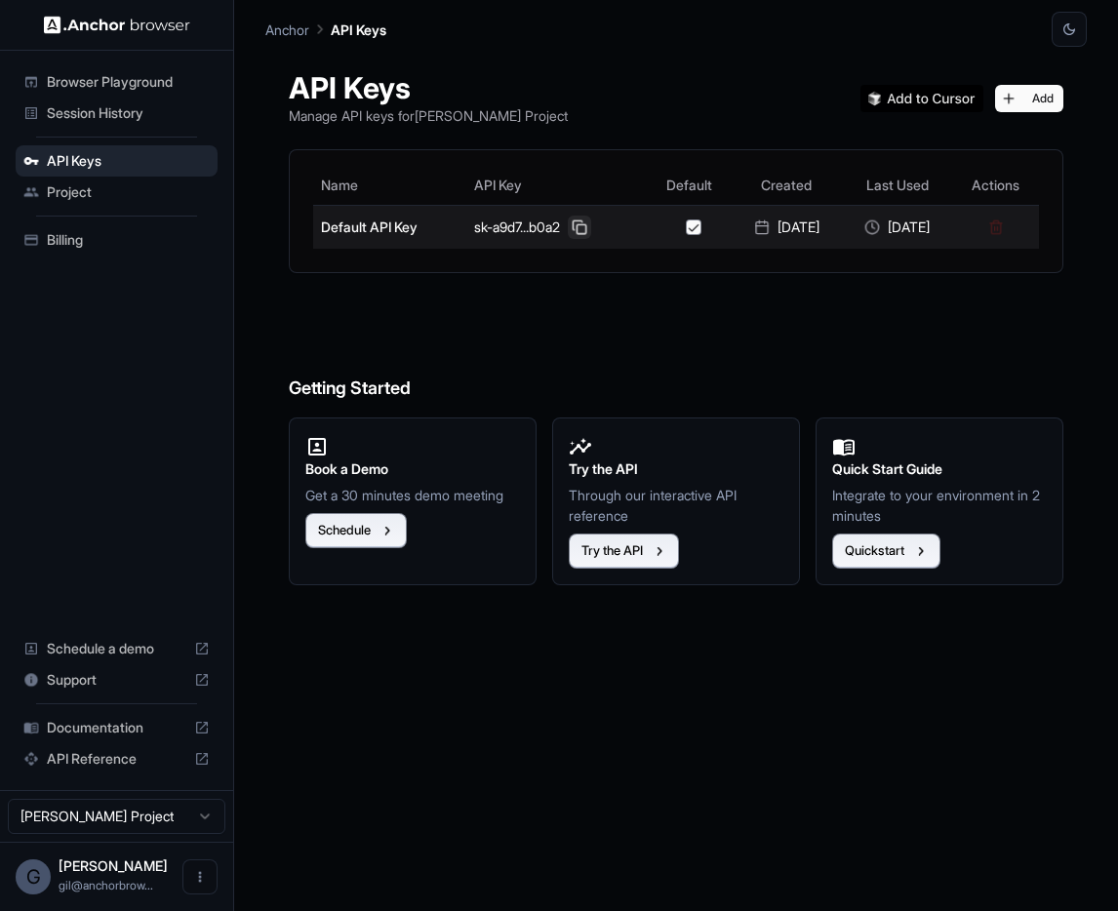
click at [585, 227] on button at bounding box center [579, 227] width 23 height 23
click at [586, 227] on button at bounding box center [579, 227] width 23 height 23
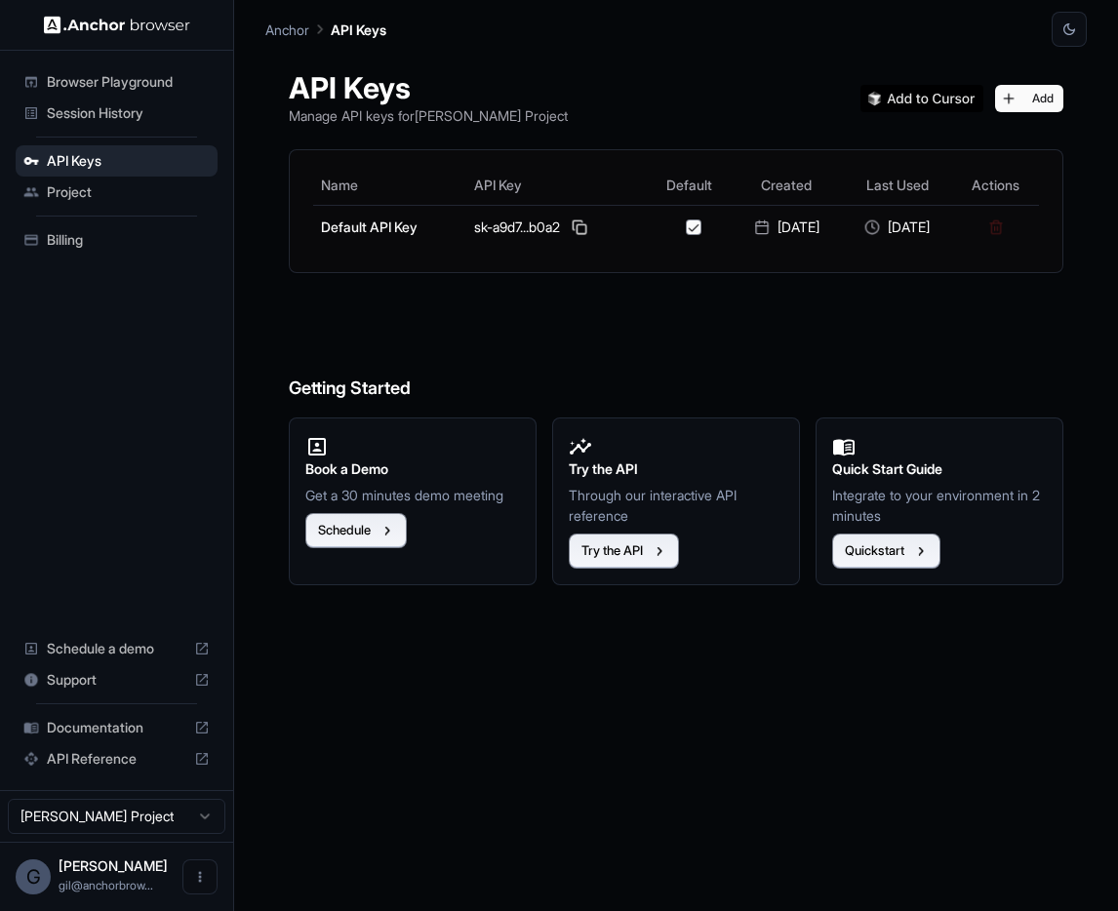
click at [101, 77] on span "Browser Playground" at bounding box center [128, 82] width 163 height 20
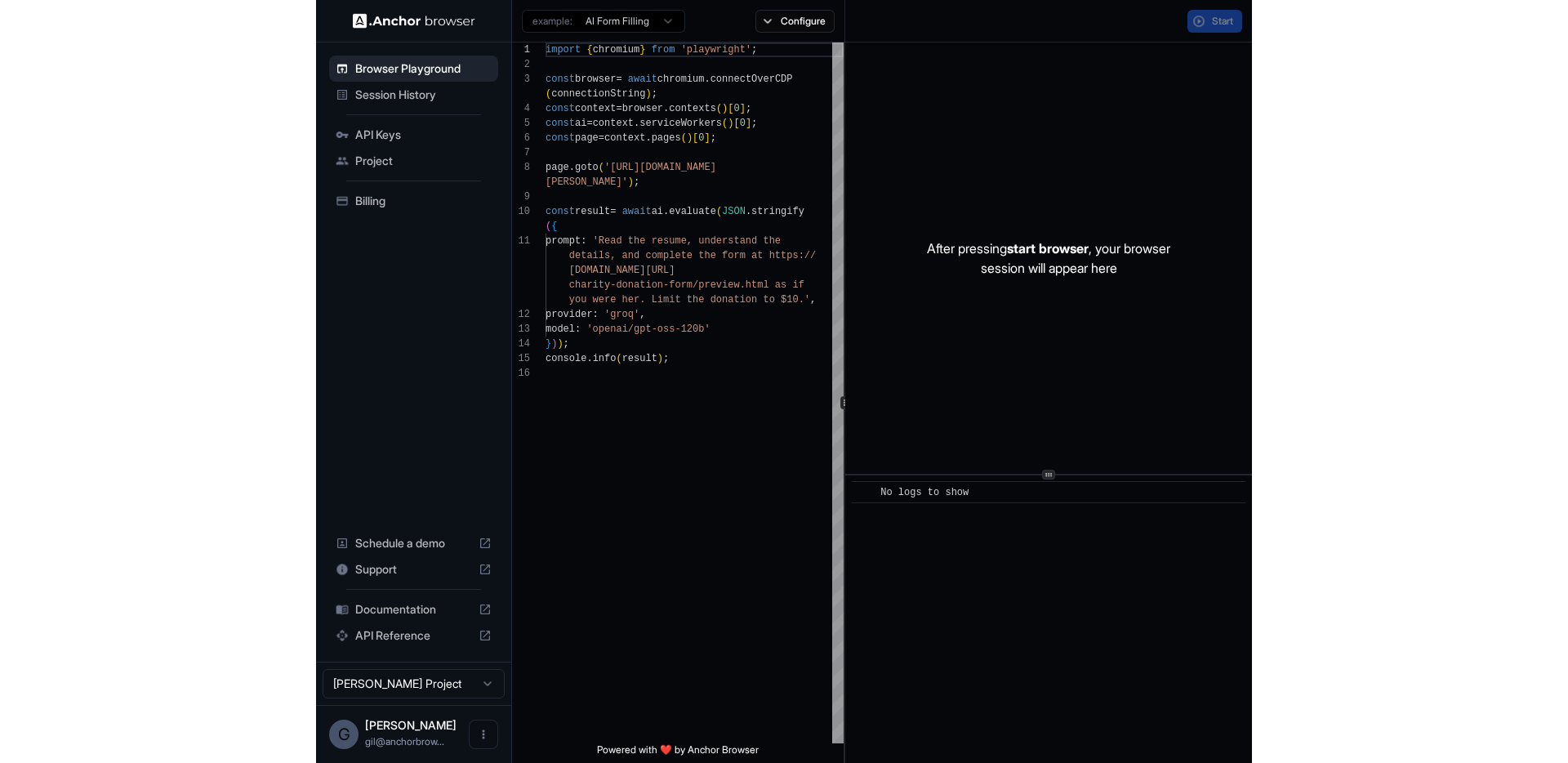
scroll to position [117, 0]
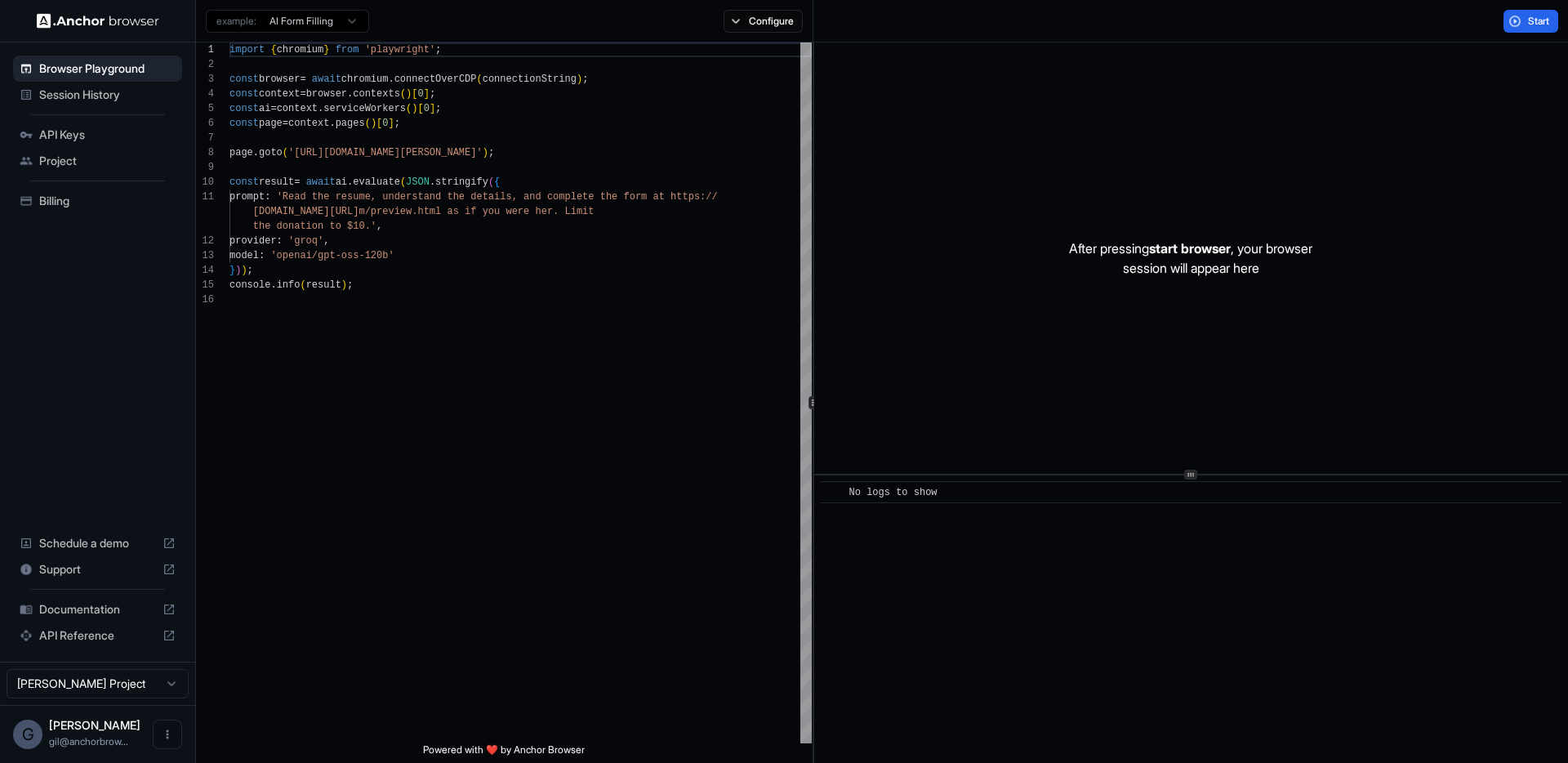
click at [329, 23] on html "Browser Playground Session History API Keys Project Billing Schedule a demo Sup…" at bounding box center [784, 381] width 1568 height 763
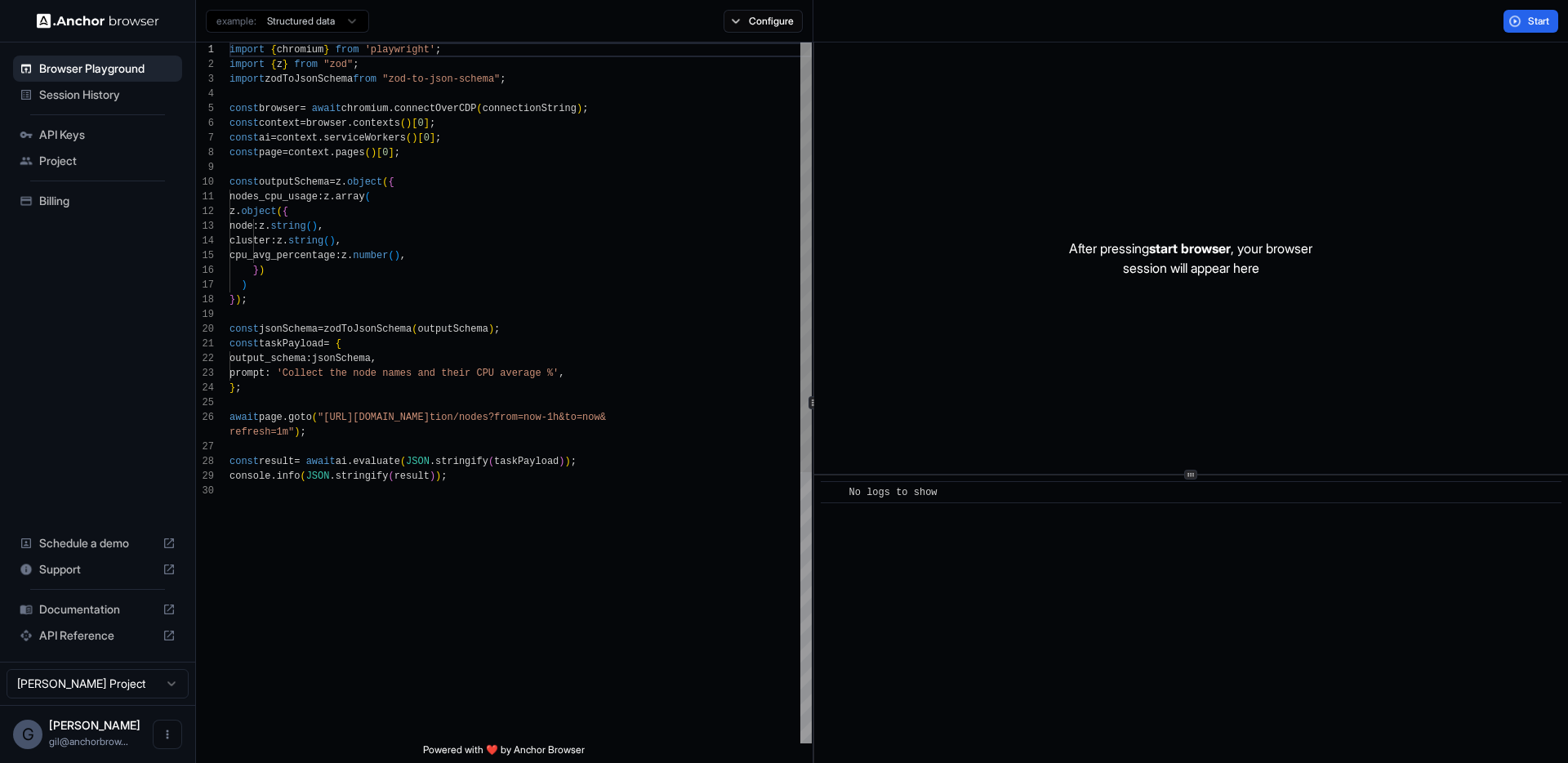
type textarea "**********"
click at [577, 390] on div "import { chromium } from 'playwright' ; import { z } from "zod" ; import zodToJ…" at bounding box center [520, 613] width 582 height 1142
click at [936, 16] on span "Start" at bounding box center [1540, 22] width 23 height 13
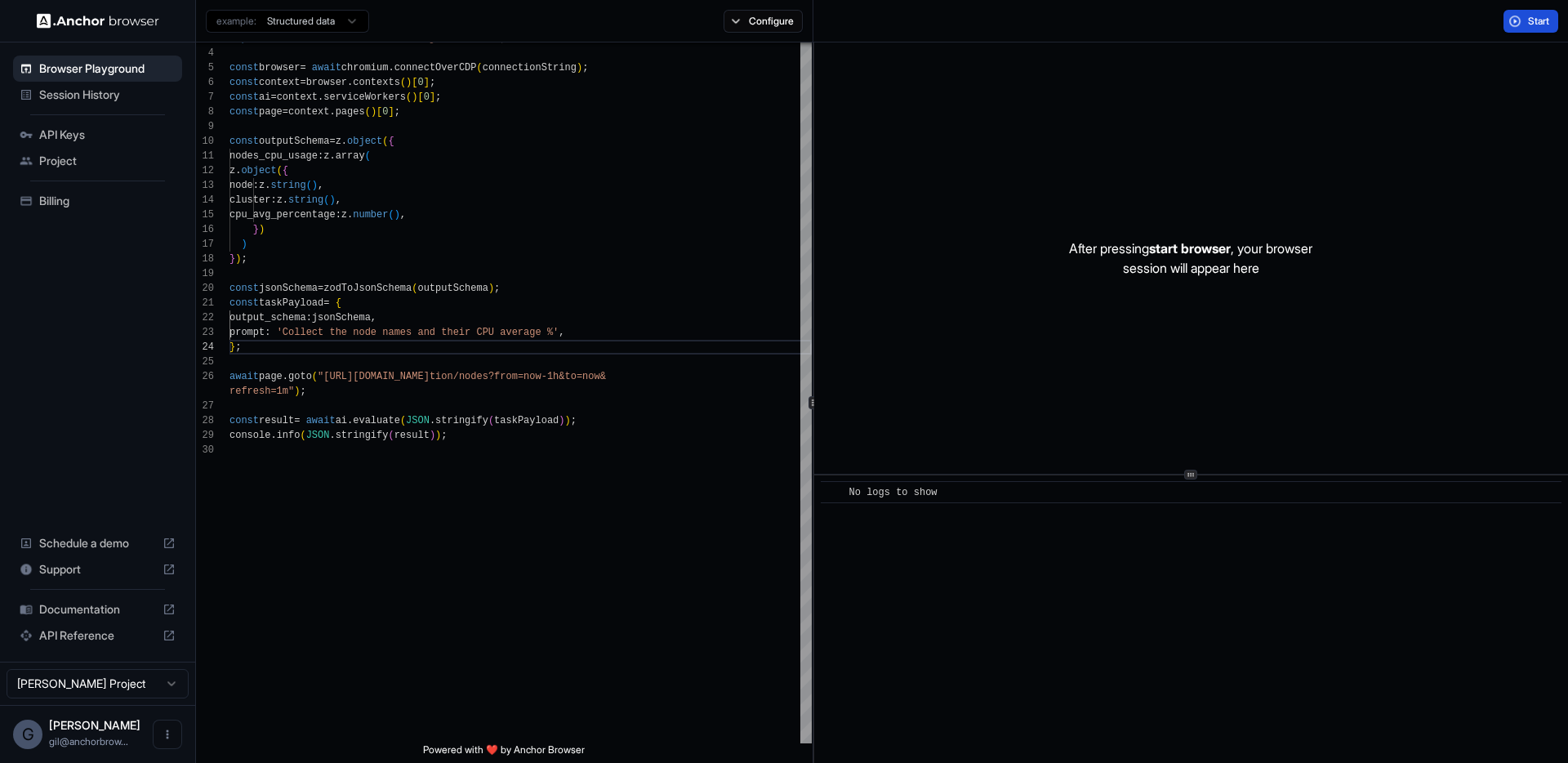
scroll to position [0, 0]
click at [74, 82] on div "Session History" at bounding box center [98, 95] width 169 height 26
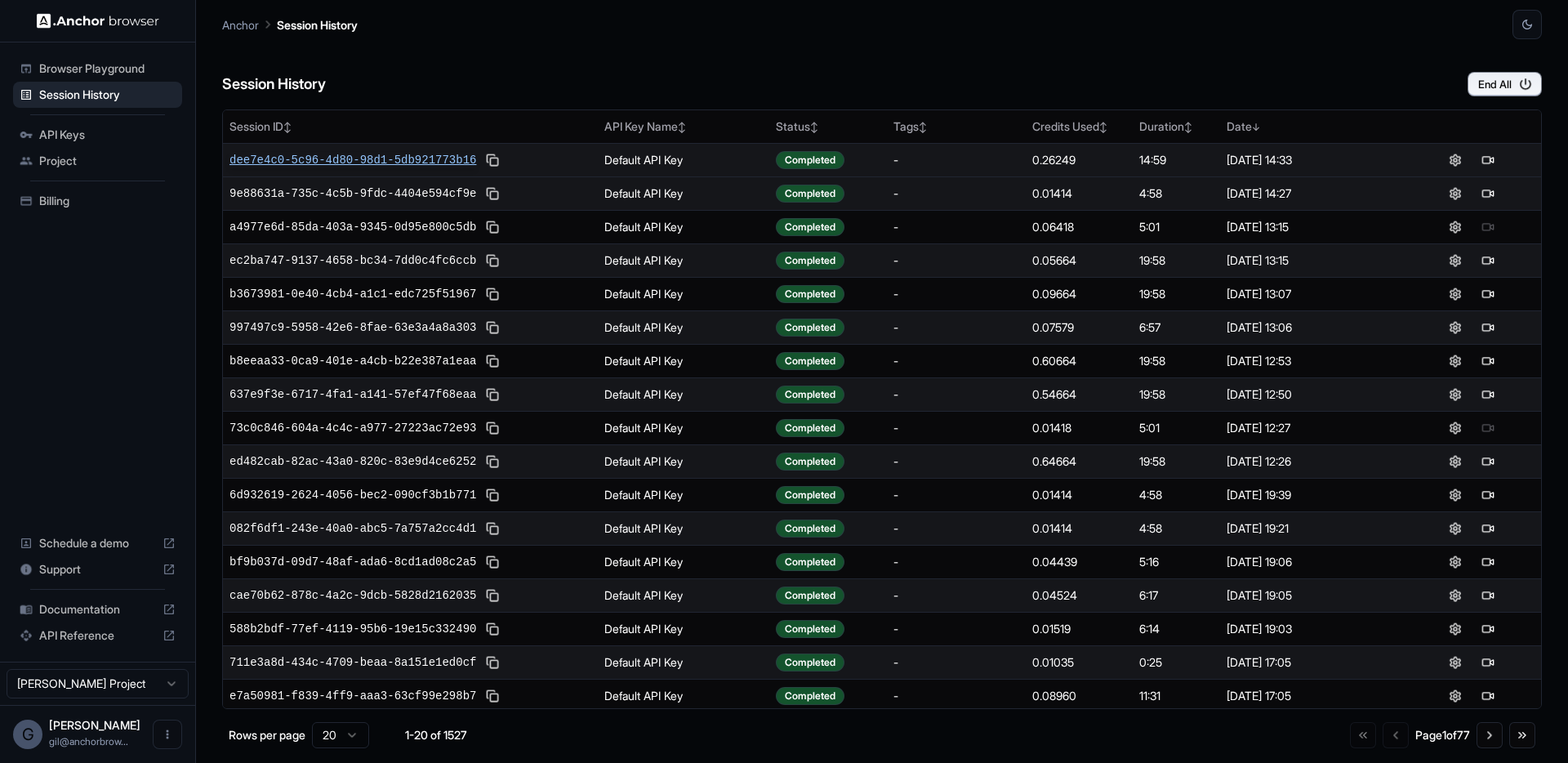
click at [323, 158] on span "dee7e4c0-5c96-4d80-98d1-5db921773b16" at bounding box center [353, 160] width 247 height 17
click at [305, 157] on span "dee7e4c0-5c96-4d80-98d1-5db921773b16" at bounding box center [353, 160] width 247 height 17
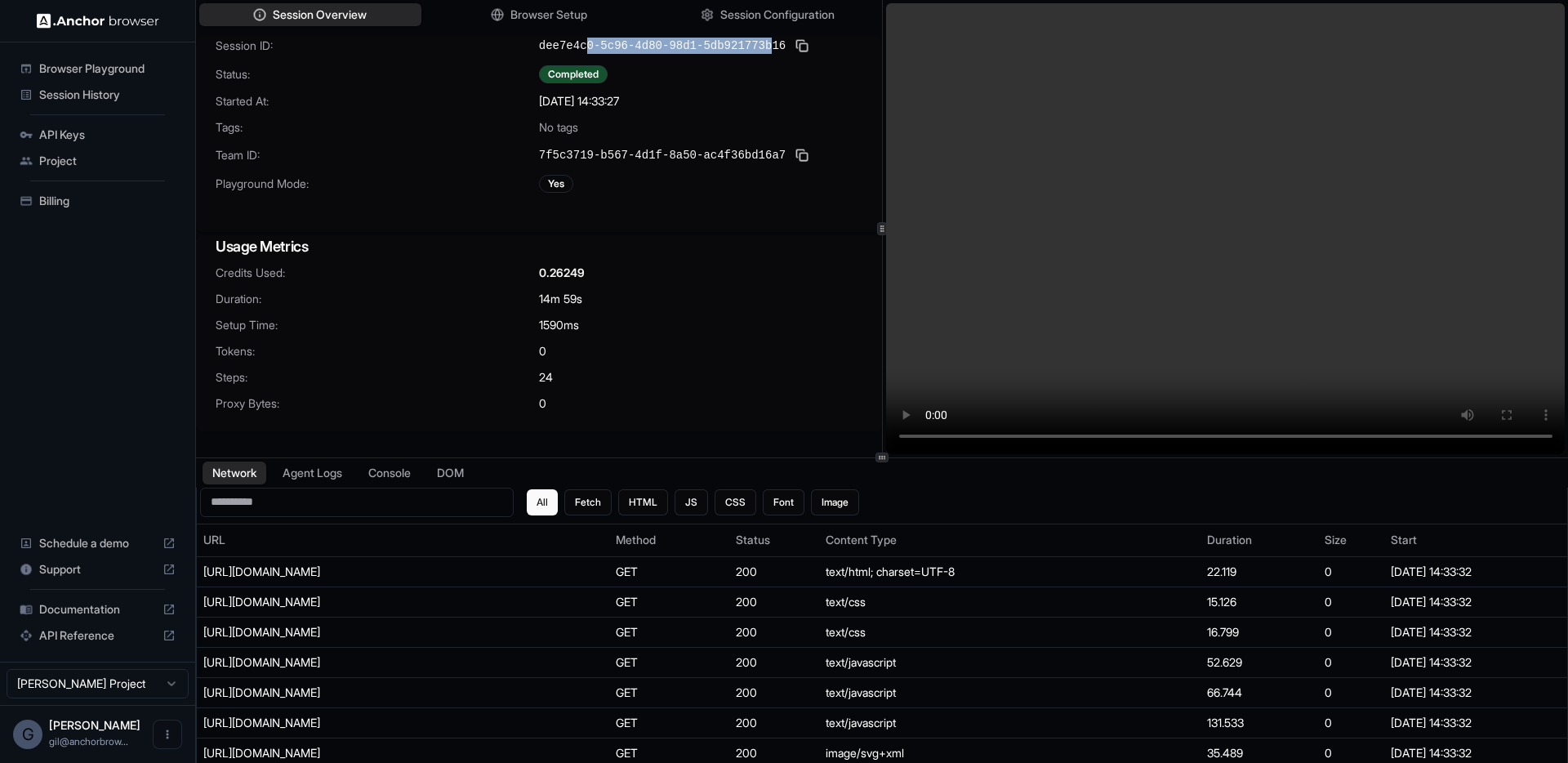
drag, startPoint x: 774, startPoint y: 48, endPoint x: 580, endPoint y: 46, distance: 194.0
click at [580, 46] on span "dee7e4c0-5c96-4d80-98d1-5db921773b16" at bounding box center [663, 46] width 247 height 17
drag, startPoint x: 540, startPoint y: 44, endPoint x: 782, endPoint y: 42, distance: 242.0
click at [782, 42] on span "dee7e4c0-5c96-4d80-98d1-5db921773b16" at bounding box center [663, 46] width 247 height 17
click at [569, 18] on span "Browser Setup" at bounding box center [549, 15] width 80 height 17
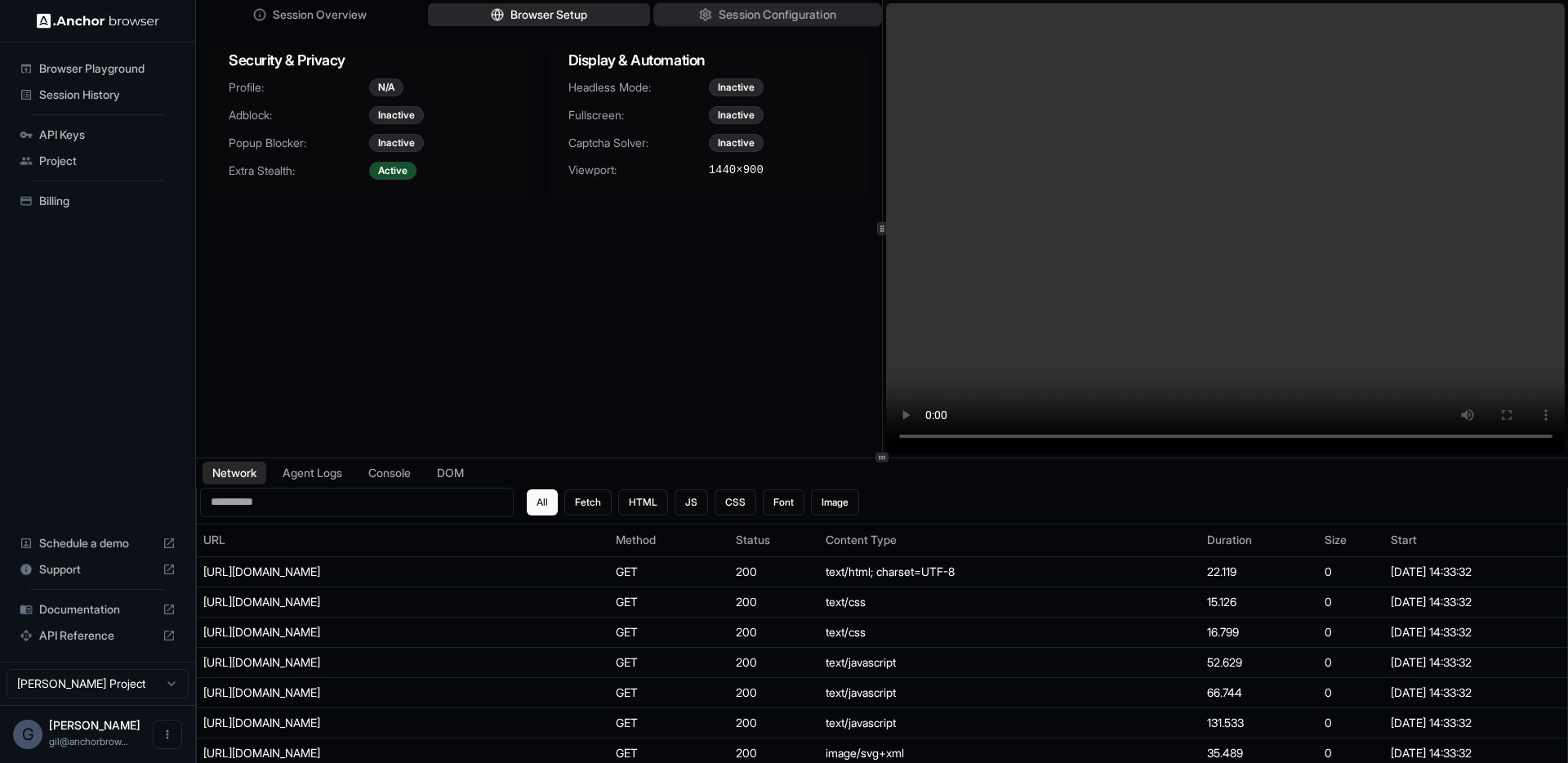
click at [711, 17] on button "Session Configuration" at bounding box center [767, 15] width 229 height 23
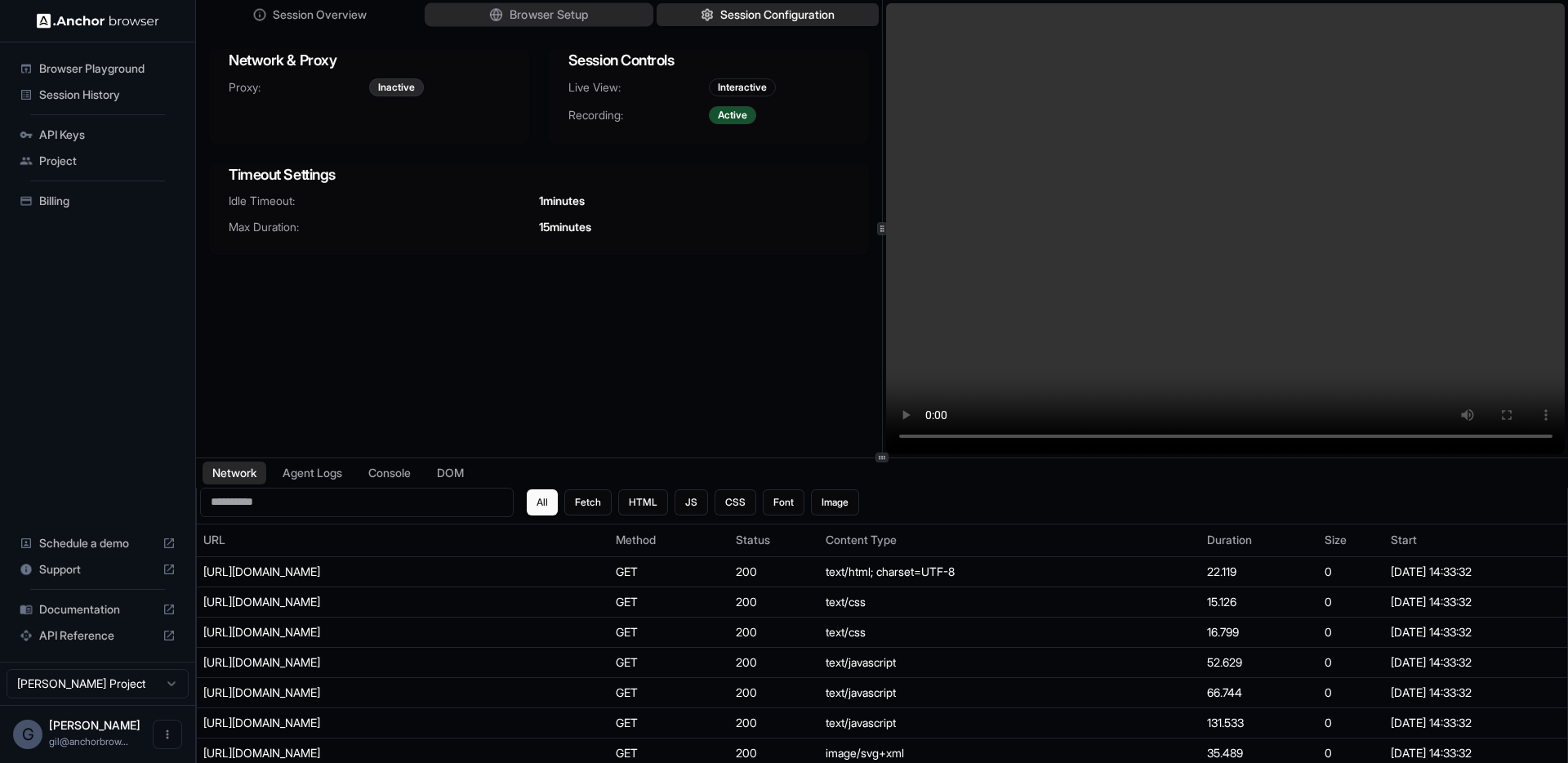
click at [549, 19] on span "Browser Setup" at bounding box center [549, 15] width 80 height 17
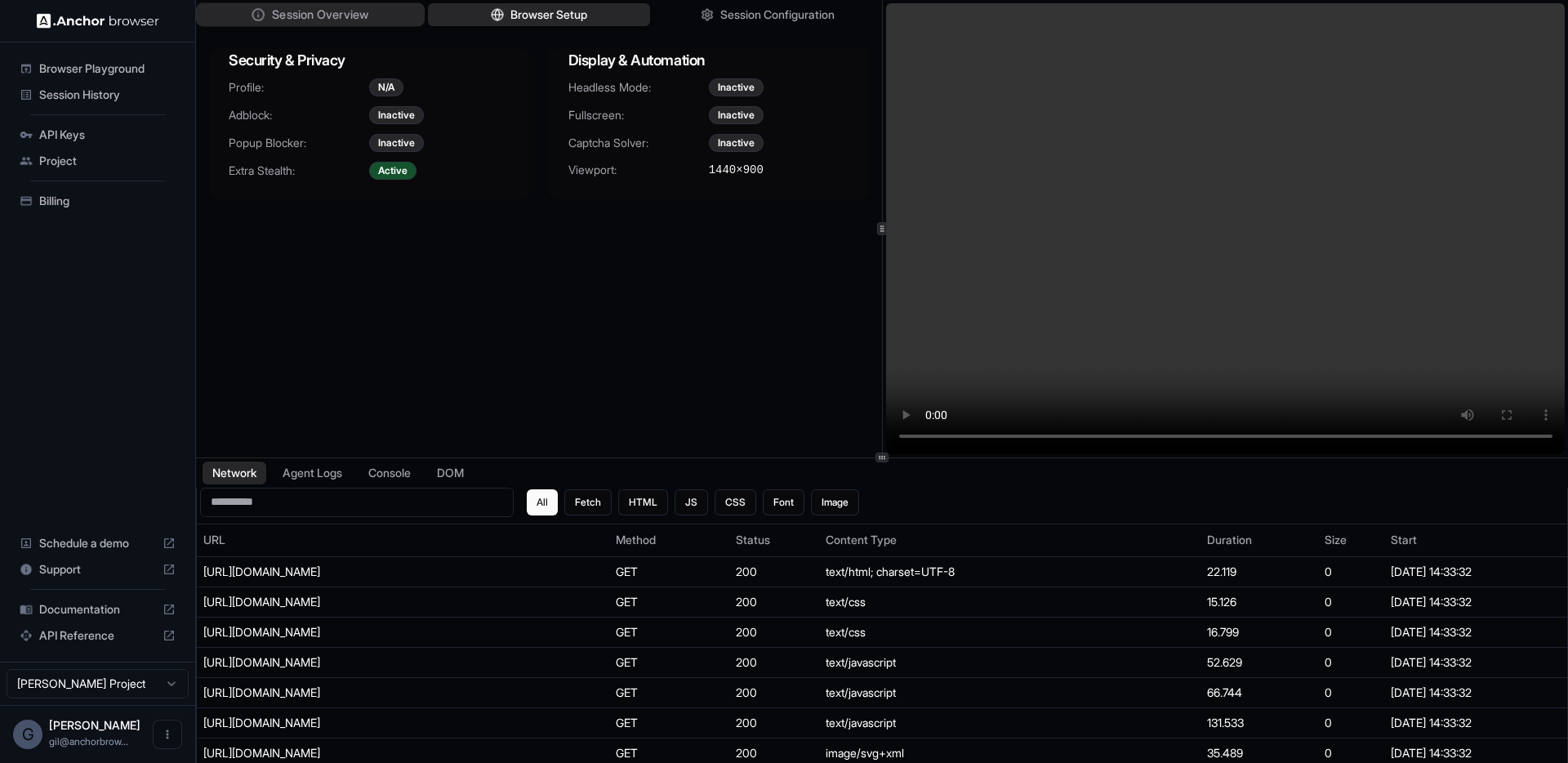
click at [379, 17] on button "Session Overview" at bounding box center [310, 15] width 229 height 23
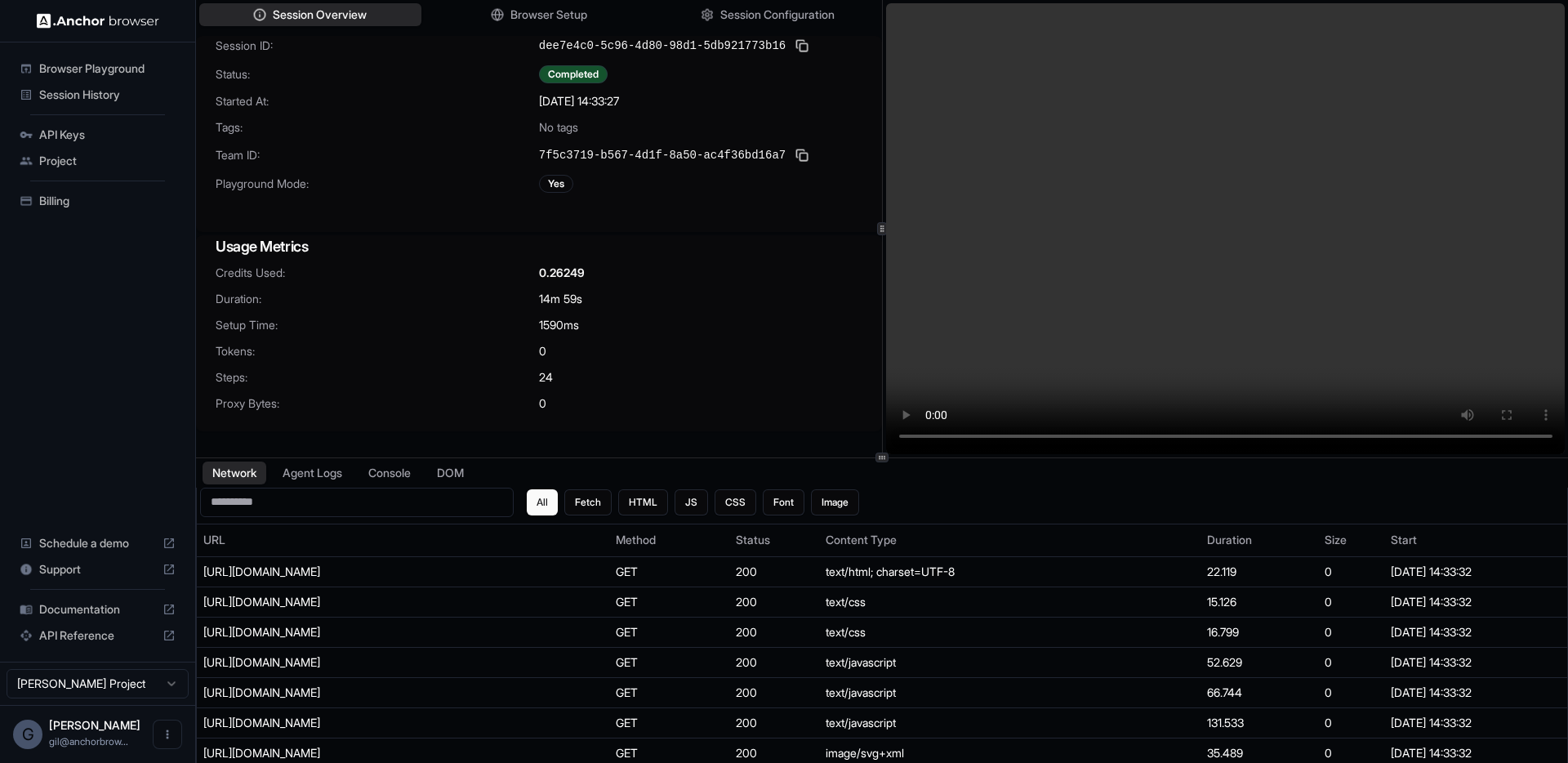
click at [440, 241] on h3 "Usage Metrics" at bounding box center [539, 246] width 647 height 23
click at [407, 227] on div "Session ID: dee7e4c0-5c96-4d80-98d1-5db921773b16 Status: Completed Started At: …" at bounding box center [539, 134] width 686 height 196
click at [118, 281] on div "Browser Playground Session History API Keys Project Billing Schedule a demo Sup…" at bounding box center [97, 352] width 195 height 619
click at [79, 164] on span "Project" at bounding box center [107, 161] width 137 height 17
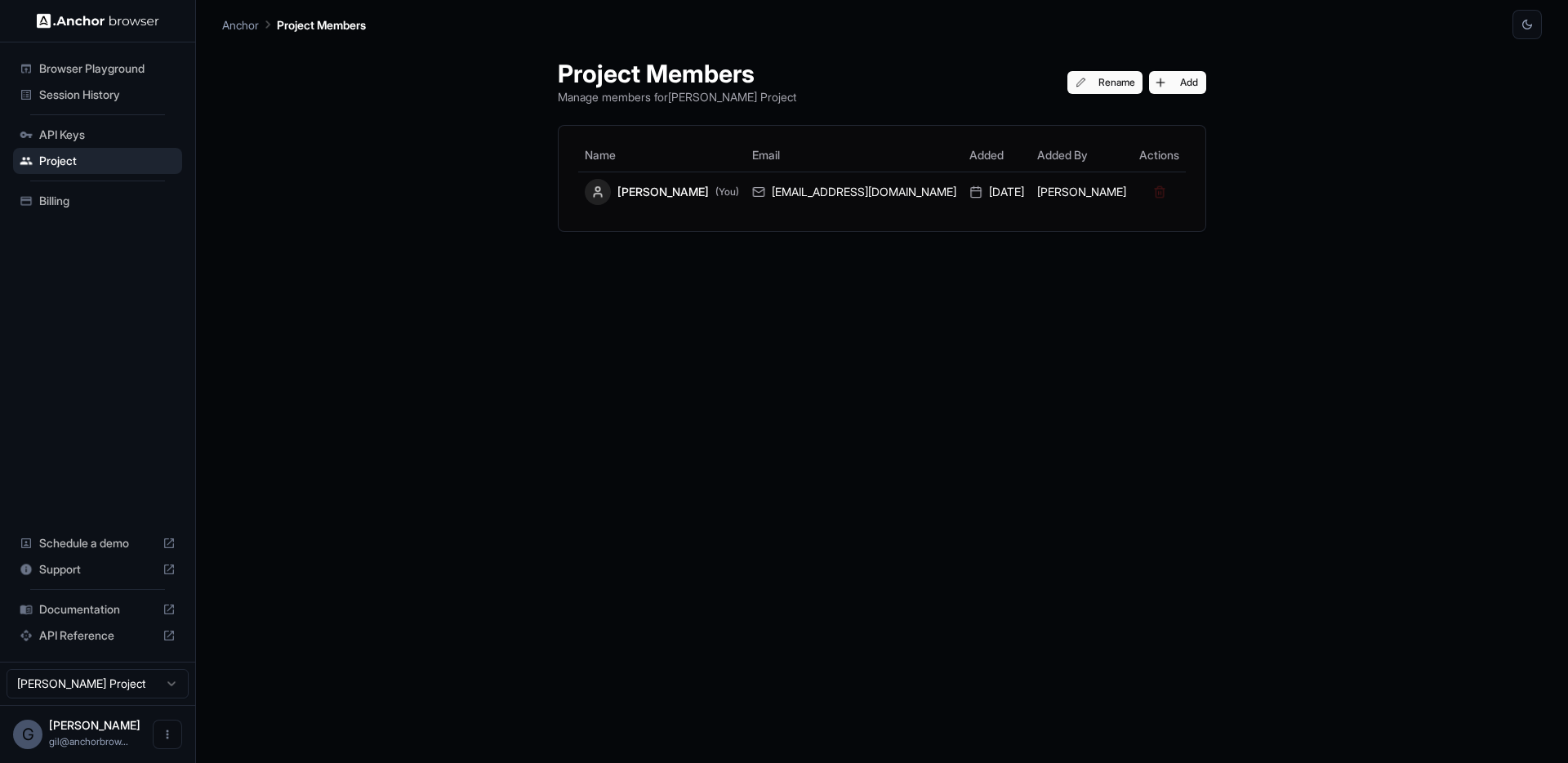
click at [825, 250] on div "Project Members Manage members for Gil Dankner Project Rename Add Name Email Ad…" at bounding box center [882, 401] width 688 height 724
click at [1149, 83] on button "Add" at bounding box center [1178, 82] width 57 height 23
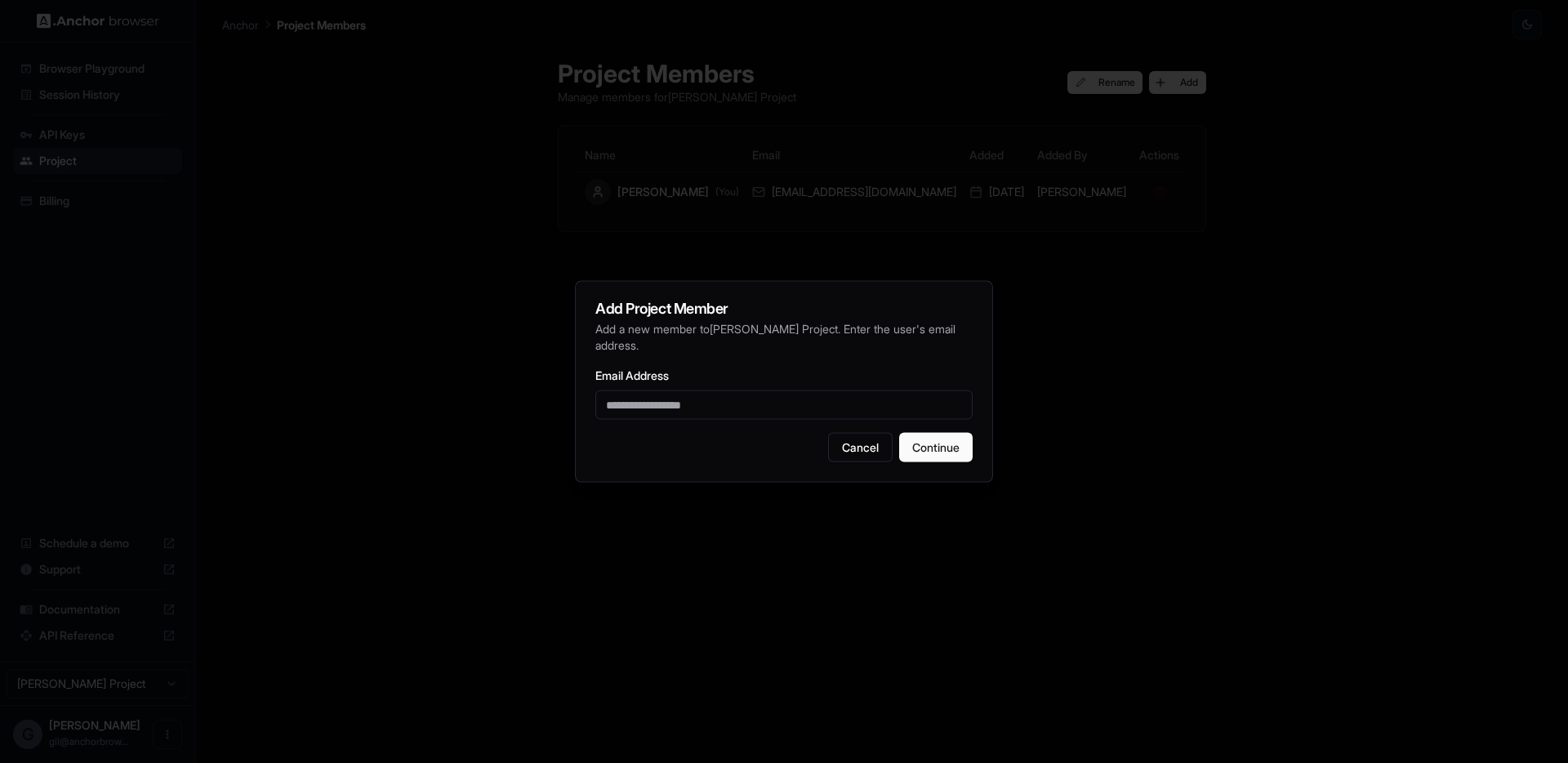
drag, startPoint x: 702, startPoint y: 411, endPoint x: 723, endPoint y: 413, distance: 21.1
click at [702, 411] on input "Email Address" at bounding box center [784, 405] width 378 height 29
click at [851, 444] on button "Cancel" at bounding box center [860, 447] width 64 height 29
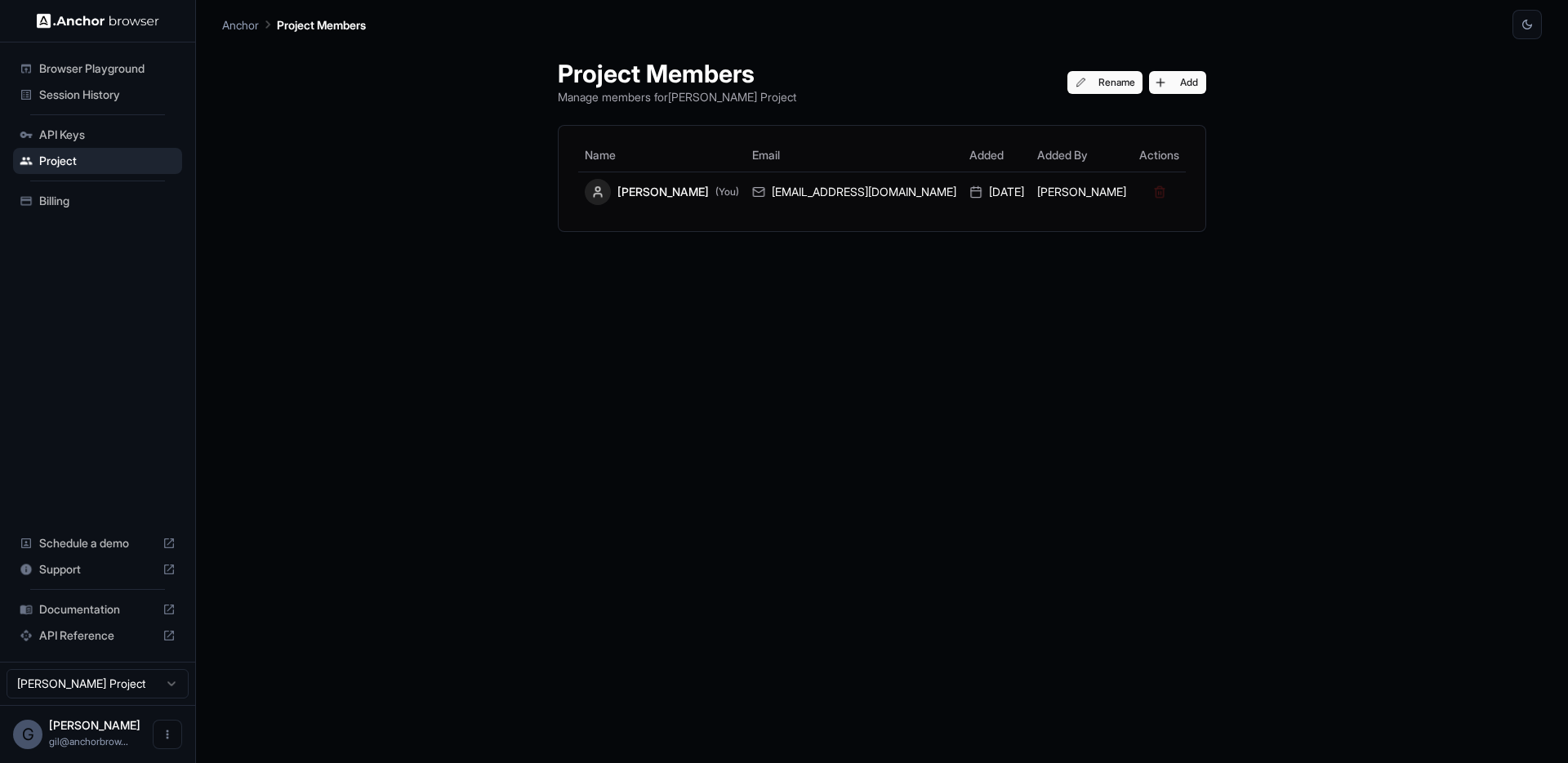
click at [898, 291] on div "Project Members Manage members for Gil Dankner Project Rename Add Name Email Ad…" at bounding box center [882, 401] width 688 height 724
click at [1149, 82] on button "Add" at bounding box center [1178, 82] width 57 height 23
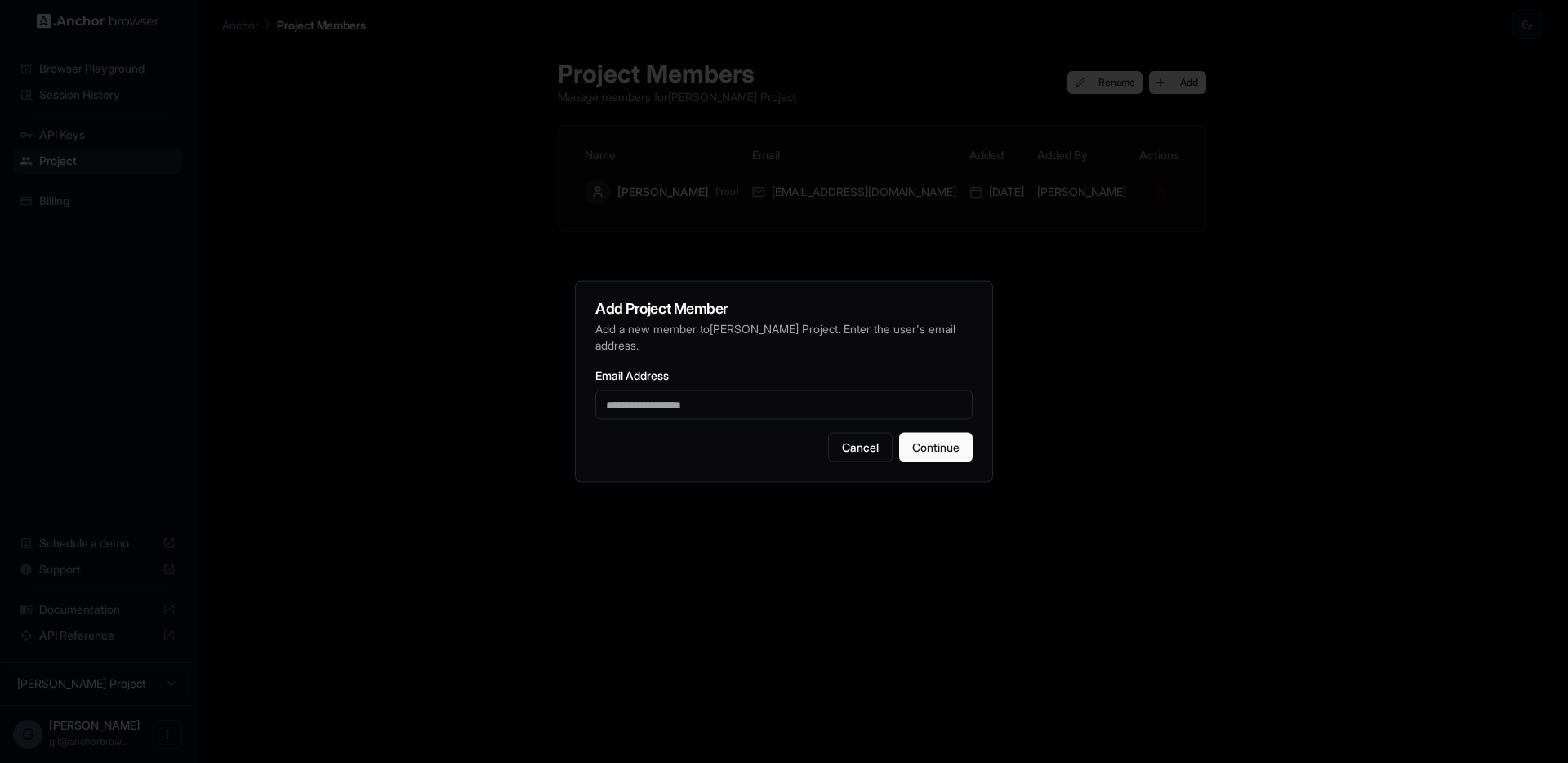
click at [660, 409] on input "Email Address" at bounding box center [784, 405] width 378 height 29
type input "*"
type input "********"
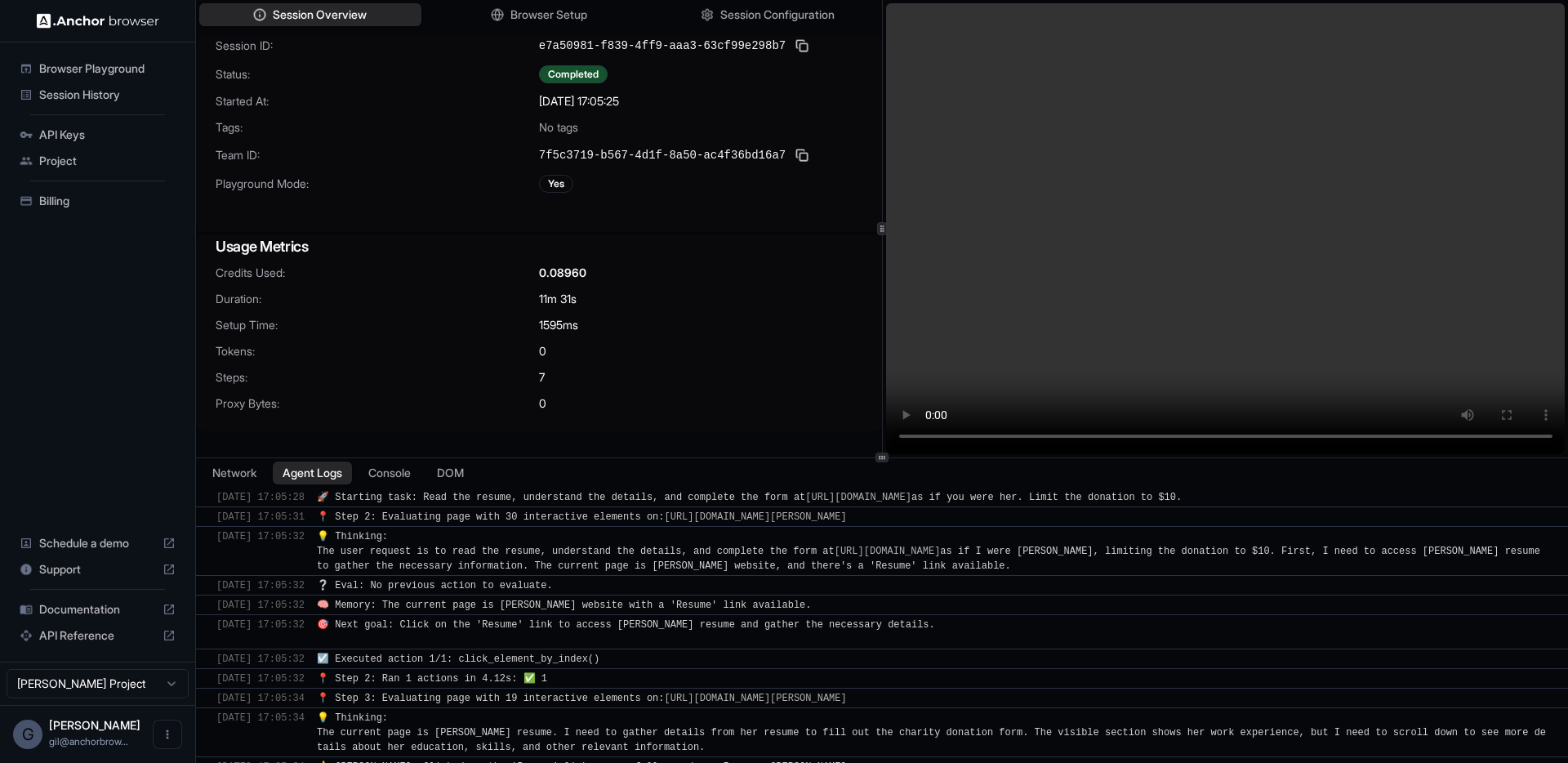
scroll to position [992, 0]
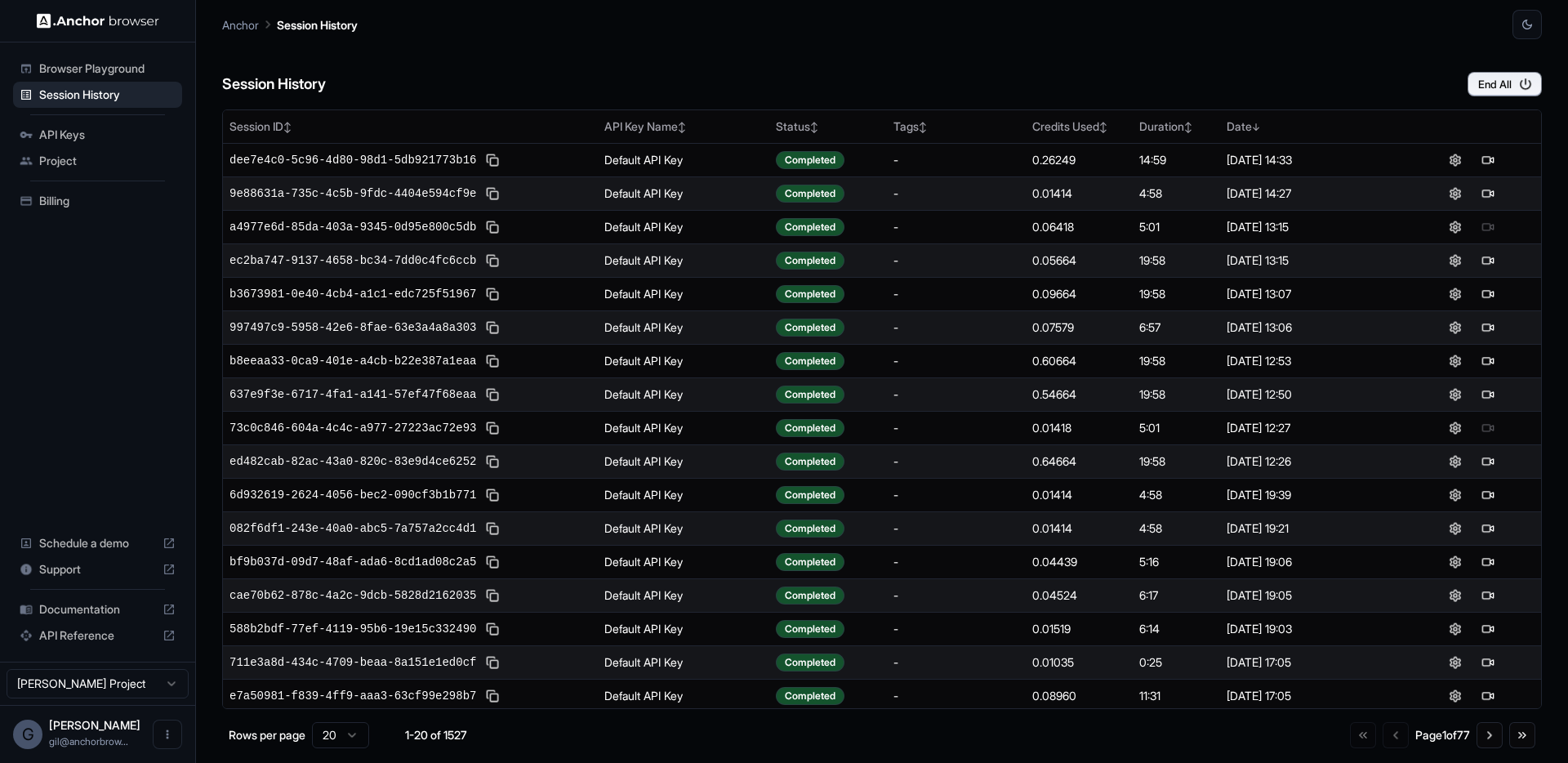
click at [117, 65] on span "Browser Playground" at bounding box center [107, 69] width 137 height 17
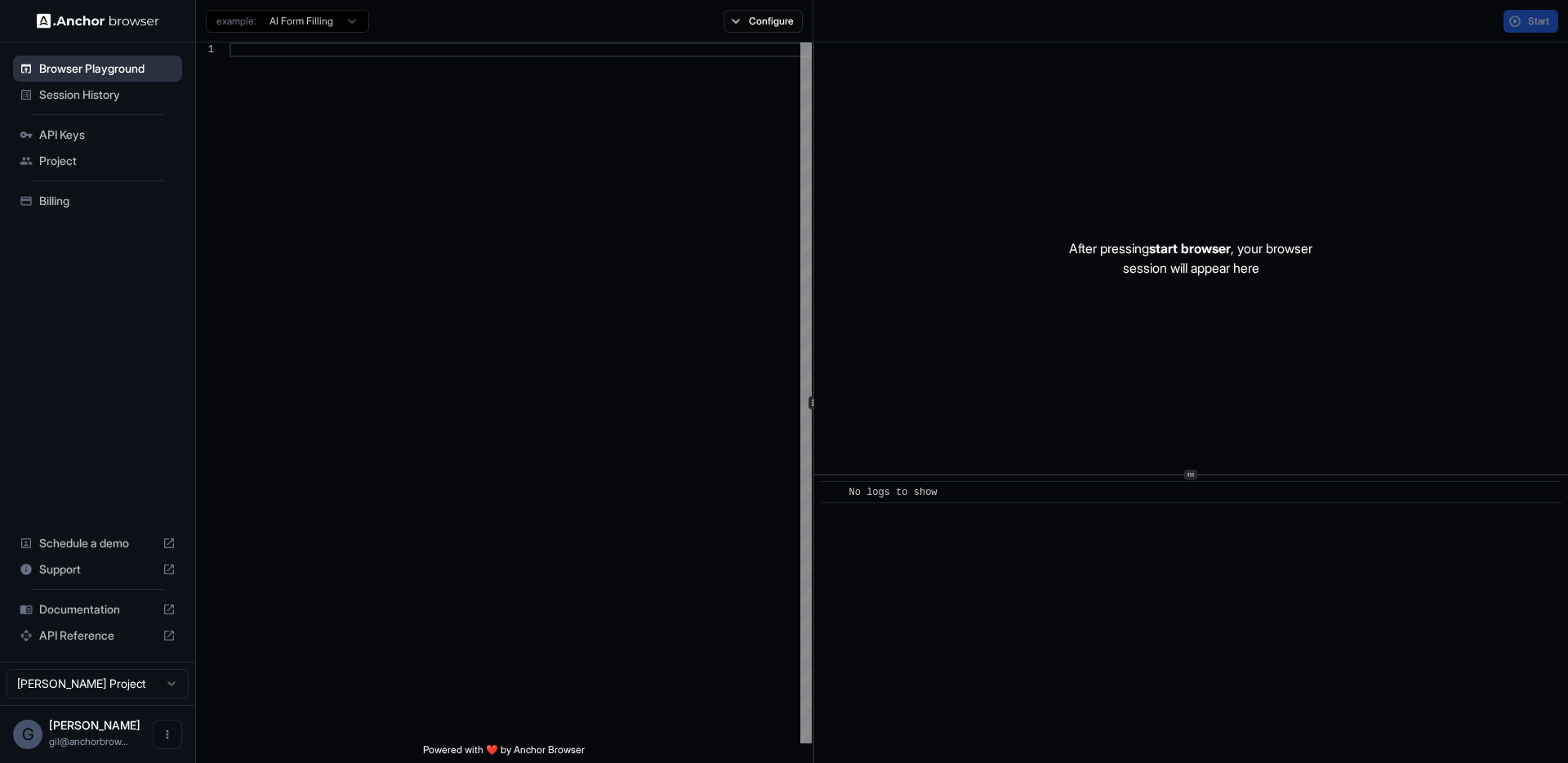
scroll to position [147, 0]
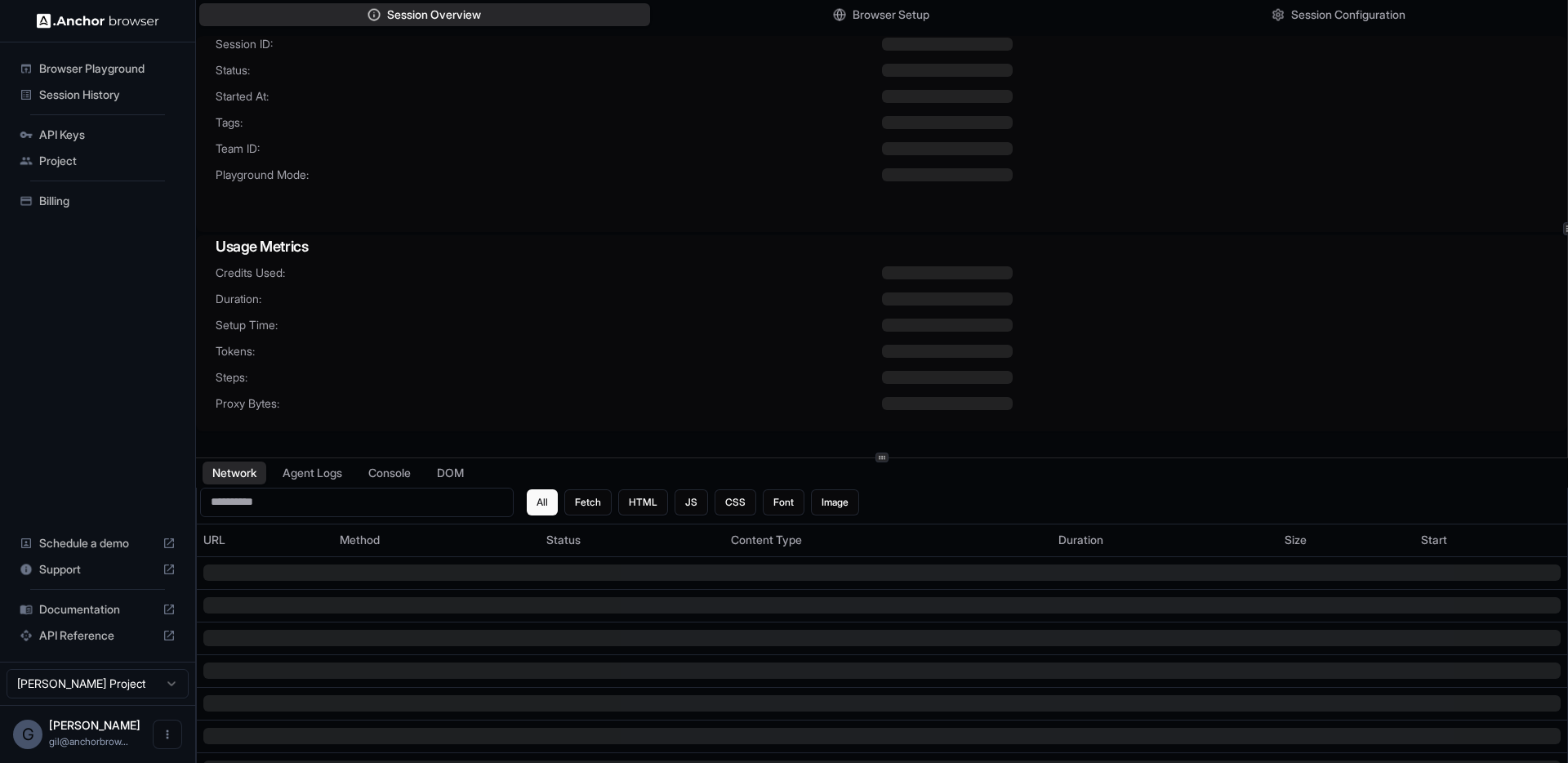
click at [529, 197] on div "Session ID: Status: Started At: Tags: Team ID: Playground Mode:" at bounding box center [881, 119] width 1371 height 167
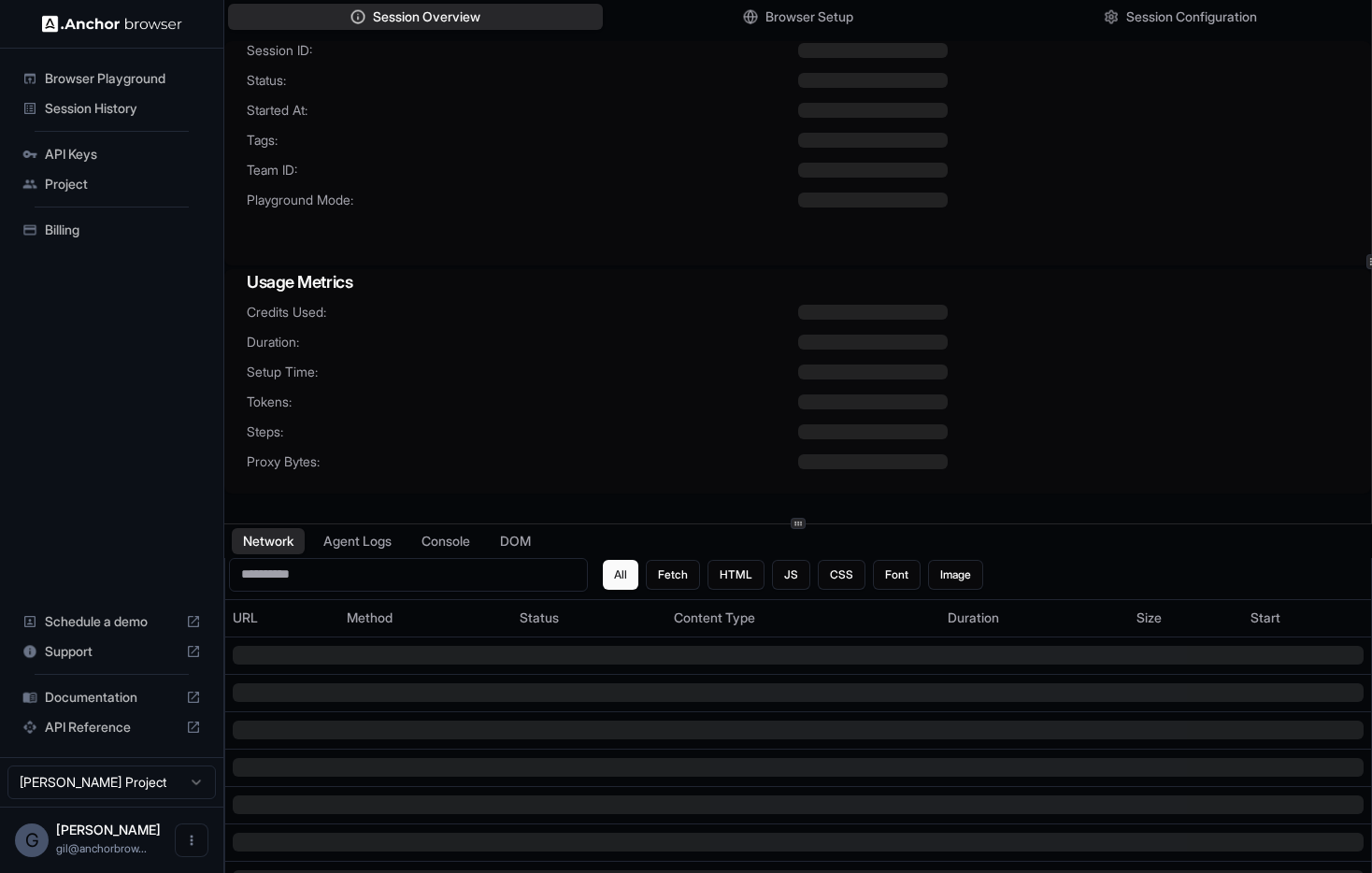
click at [577, 228] on div "Session ID: Status: Started At: Tags: Team ID: Playground Mode:" at bounding box center [797, 136] width 1147 height 191
click at [1116, 257] on div "Session Overview Browser Setup Session Configuration Session ID: Status: Starte…" at bounding box center [798, 262] width 1148 height 523
click at [1178, 264] on div "Session Overview Browser Setup Session Configuration Session ID: Status: Starte…" at bounding box center [798, 262] width 1148 height 523
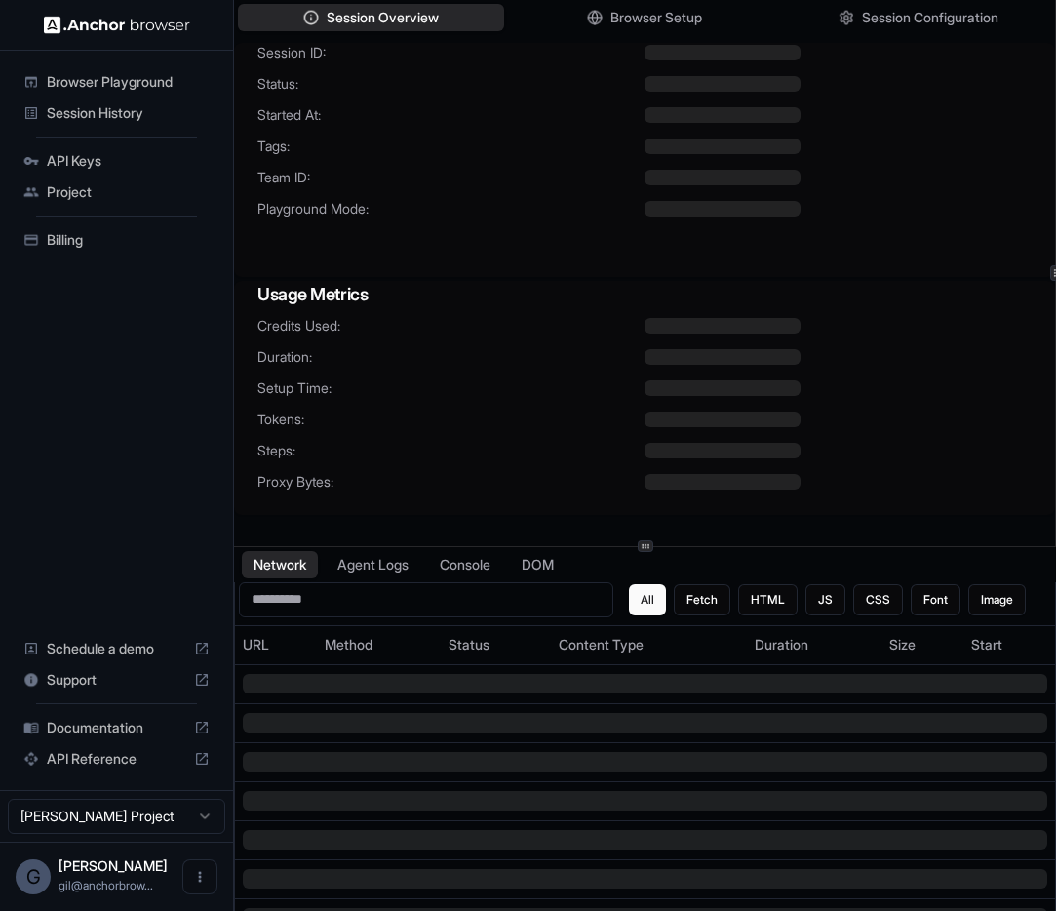
click at [475, 289] on h3 "Usage Metrics" at bounding box center [644, 294] width 774 height 27
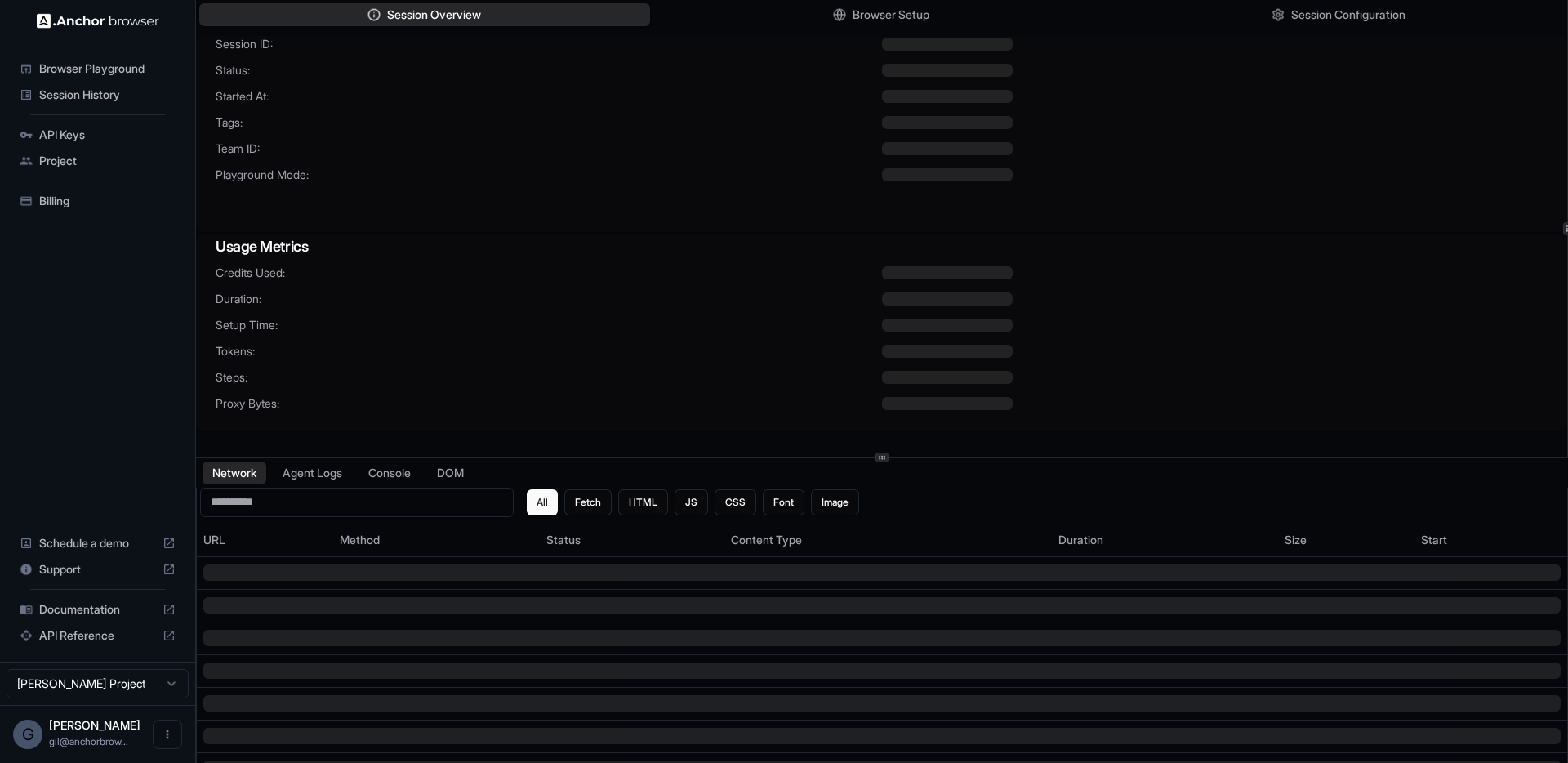
click at [142, 71] on span "Browser Playground" at bounding box center [107, 69] width 137 height 17
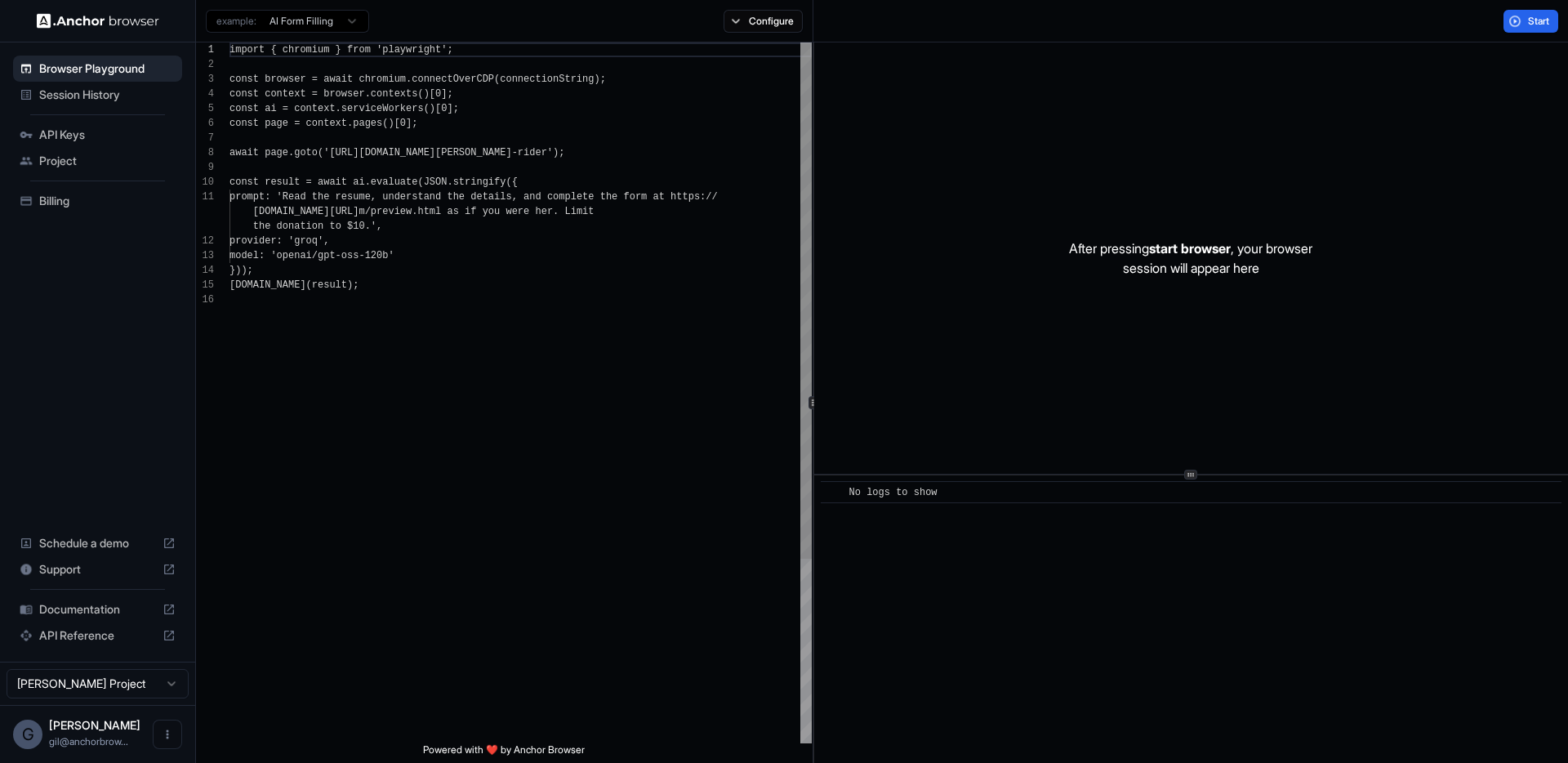
scroll to position [147, 0]
click at [104, 95] on span "Session History" at bounding box center [107, 95] width 137 height 17
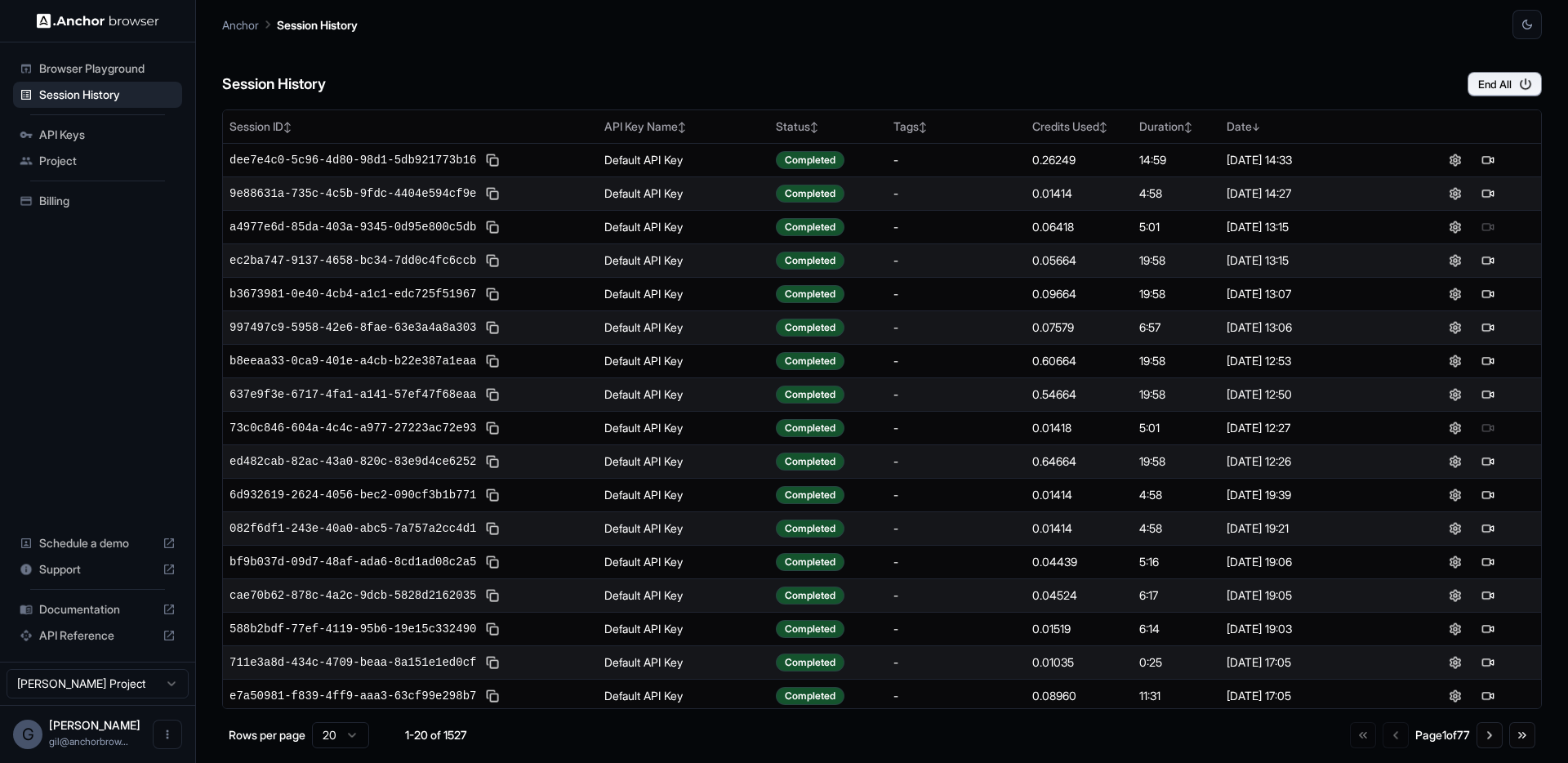
click at [70, 138] on span "API Keys" at bounding box center [107, 135] width 137 height 17
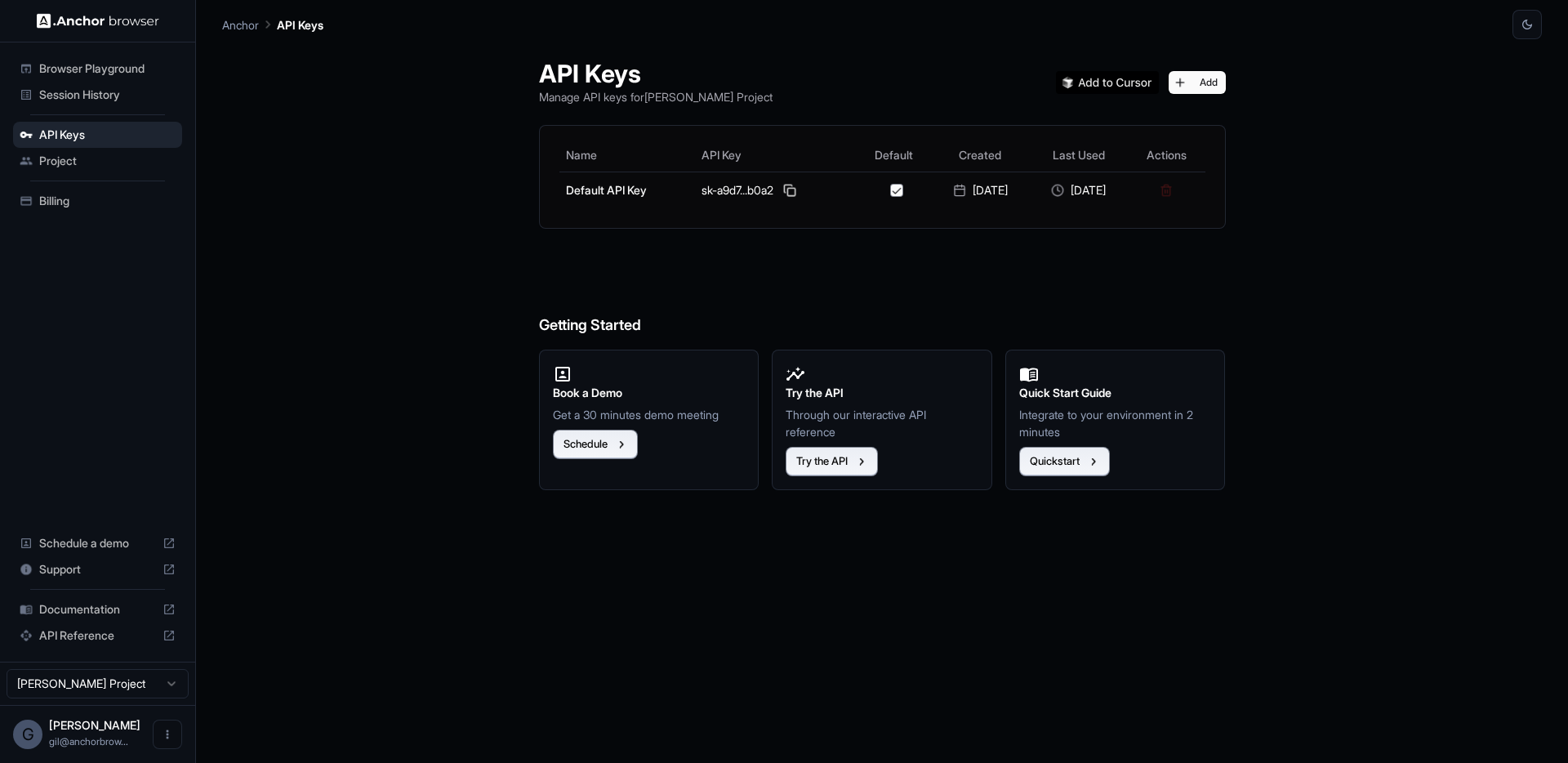
click at [101, 76] on span "Browser Playground" at bounding box center [107, 69] width 137 height 17
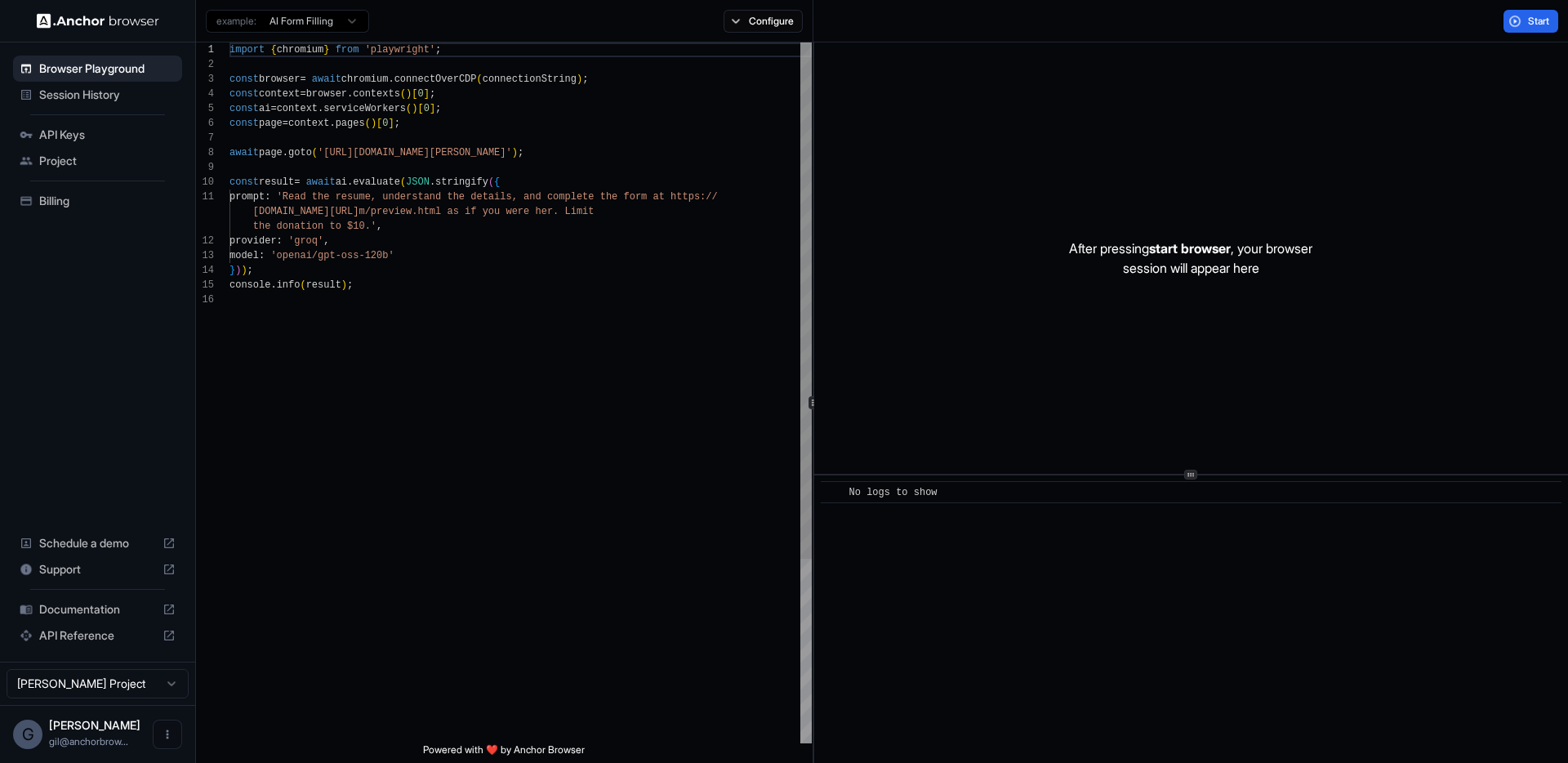
scroll to position [147, 0]
click at [337, 29] on body "Browser Playground Session History API Keys Project Billing Schedule a demo Sup…" at bounding box center [784, 381] width 1568 height 763
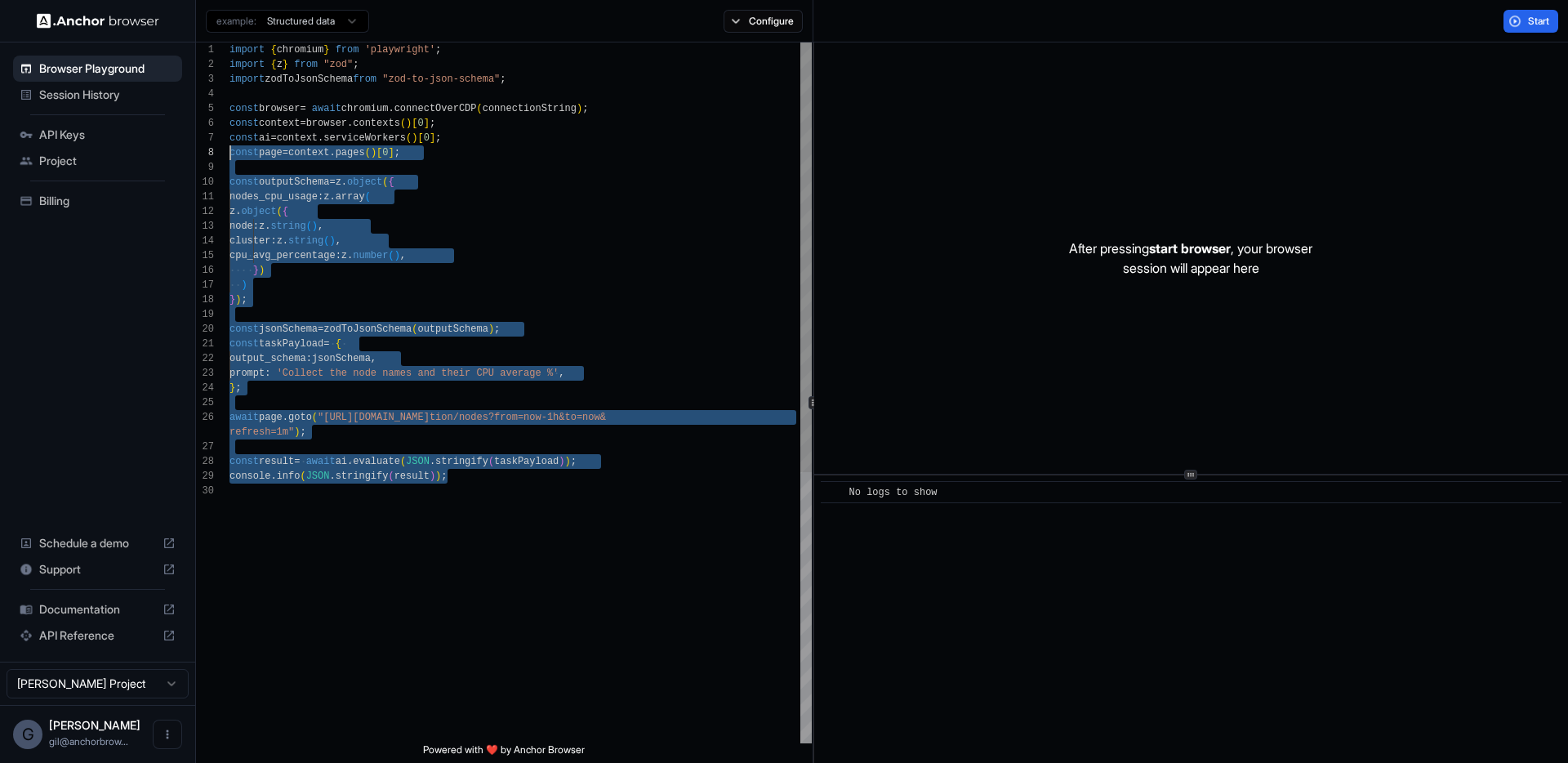
scroll to position [117, 0]
drag, startPoint x: 469, startPoint y: 478, endPoint x: 214, endPoint y: 166, distance: 403.0
click at [230, 166] on div "import { chromium } from 'playwright' ; import { z } from "zod" ; import zodToJ…" at bounding box center [520, 613] width 582 height 1142
type textarea "**********"
click at [560, 211] on div "import { chromium } from 'playwright' ; import { z } from "zod" ; import zodToJ…" at bounding box center [520, 613] width 582 height 1142
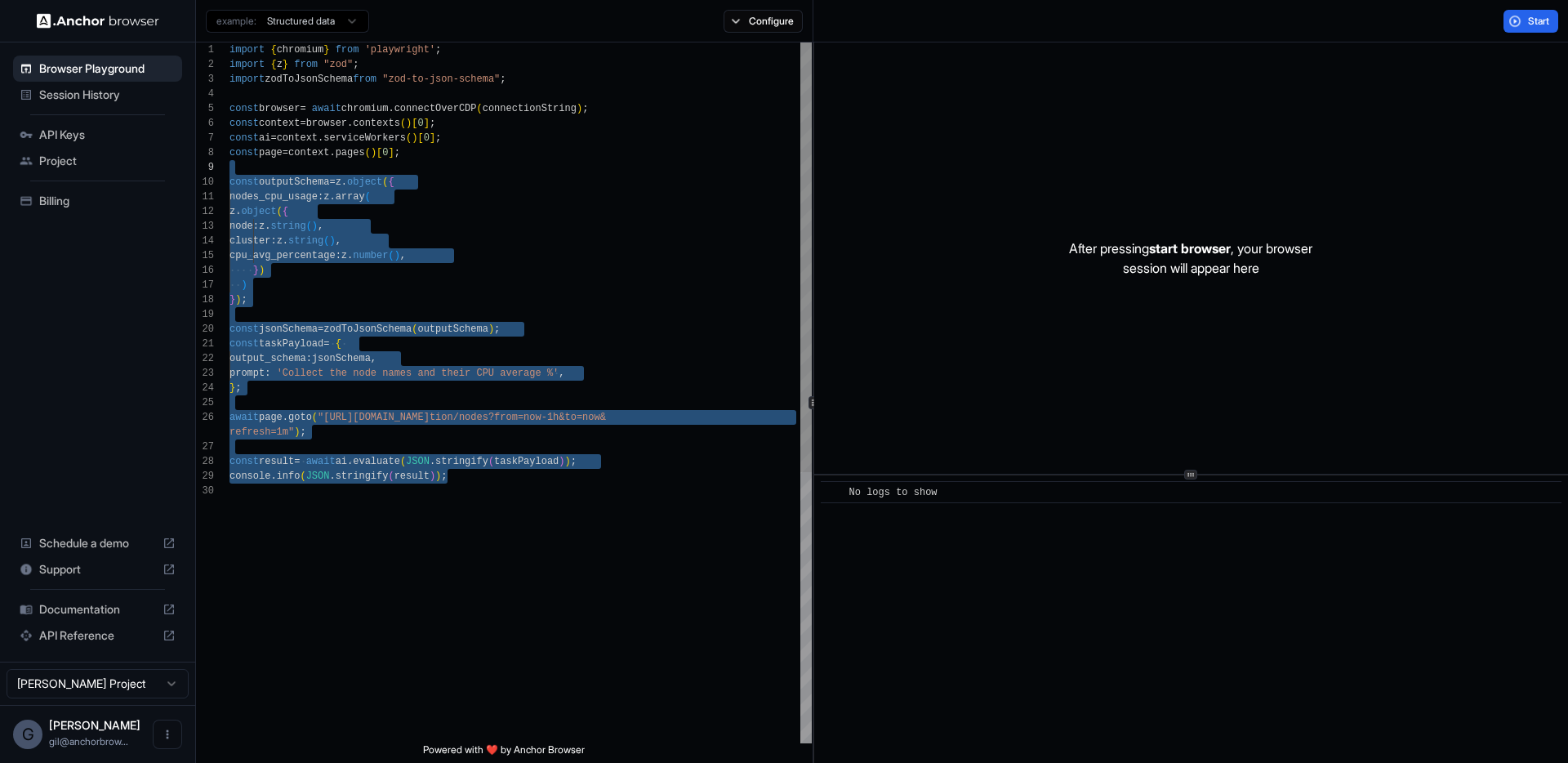
scroll to position [15, 0]
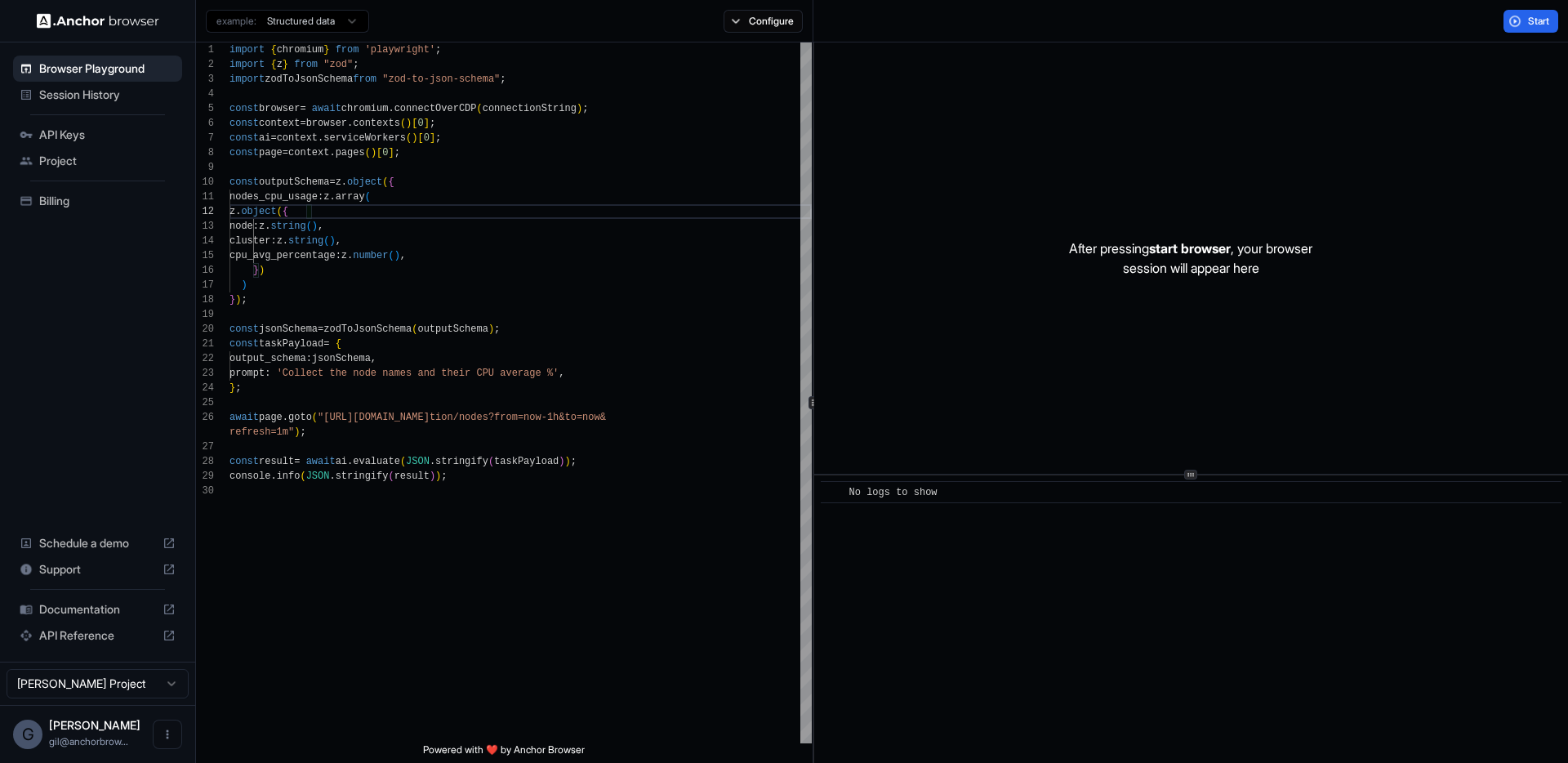
click at [101, 139] on span "API Keys" at bounding box center [107, 135] width 137 height 17
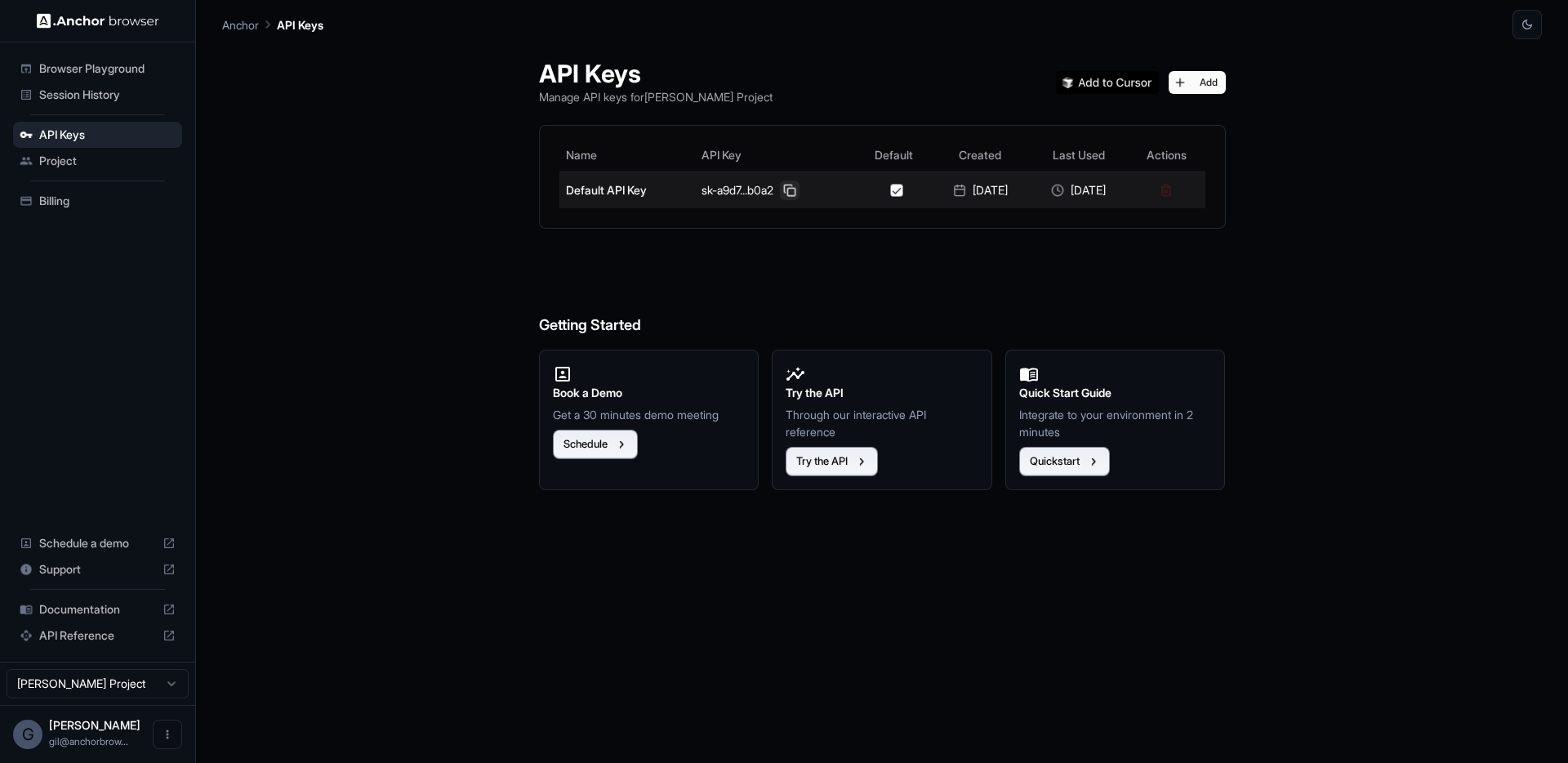
click at [784, 193] on button at bounding box center [789, 190] width 19 height 19
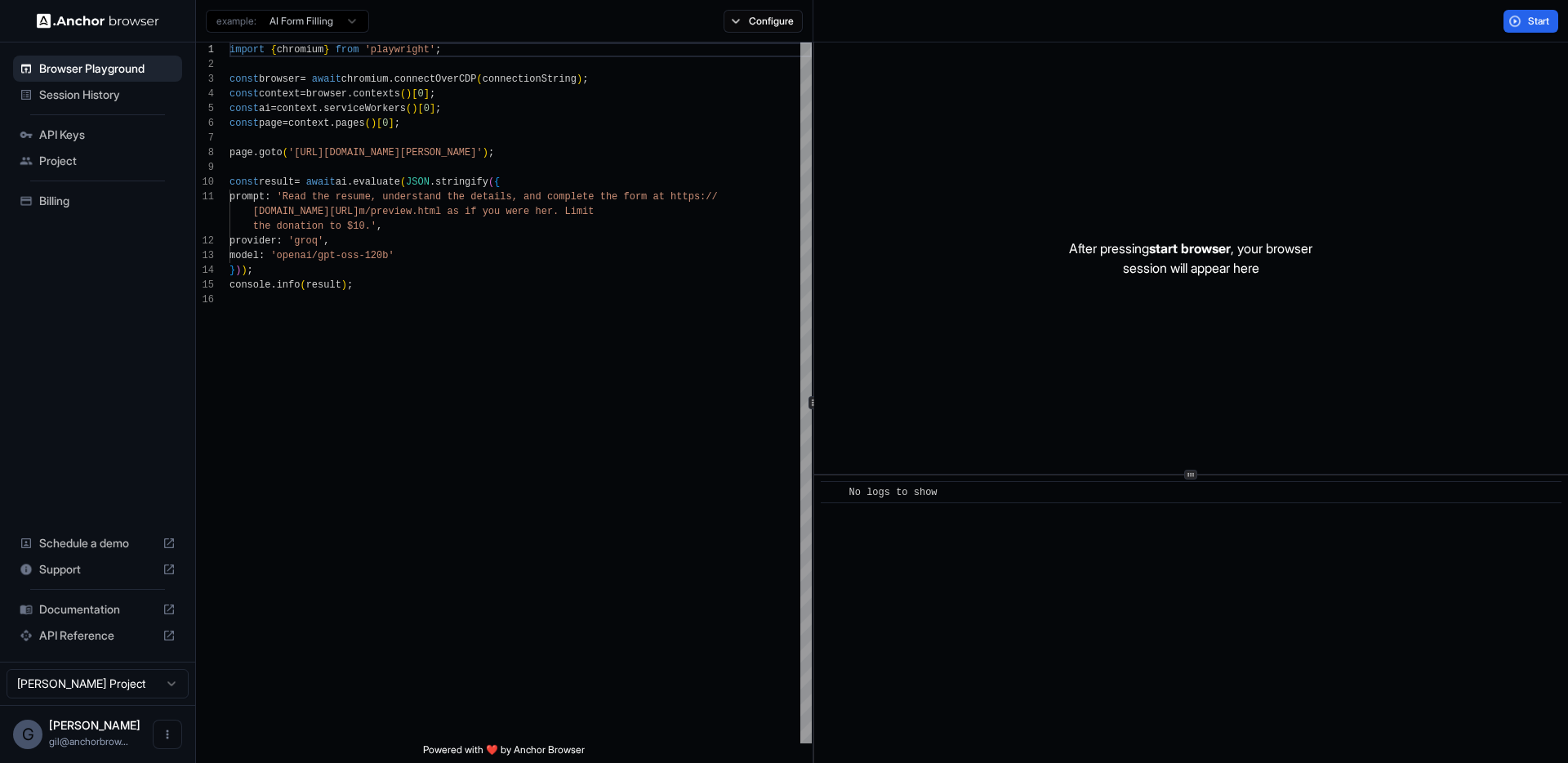
scroll to position [147, 0]
click at [46, 161] on span "Project" at bounding box center [107, 161] width 137 height 17
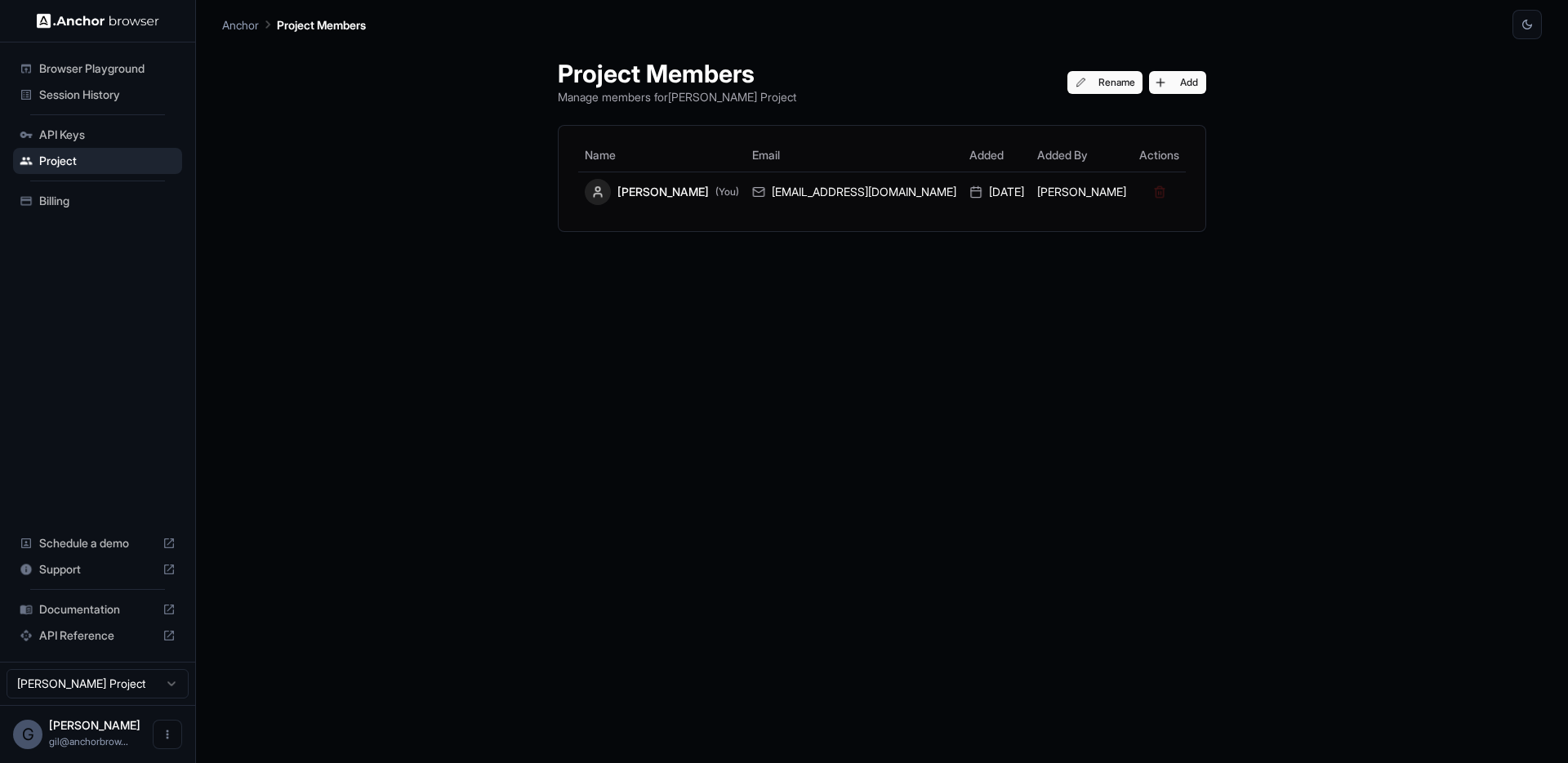
click at [71, 195] on span "Billing" at bounding box center [107, 201] width 137 height 17
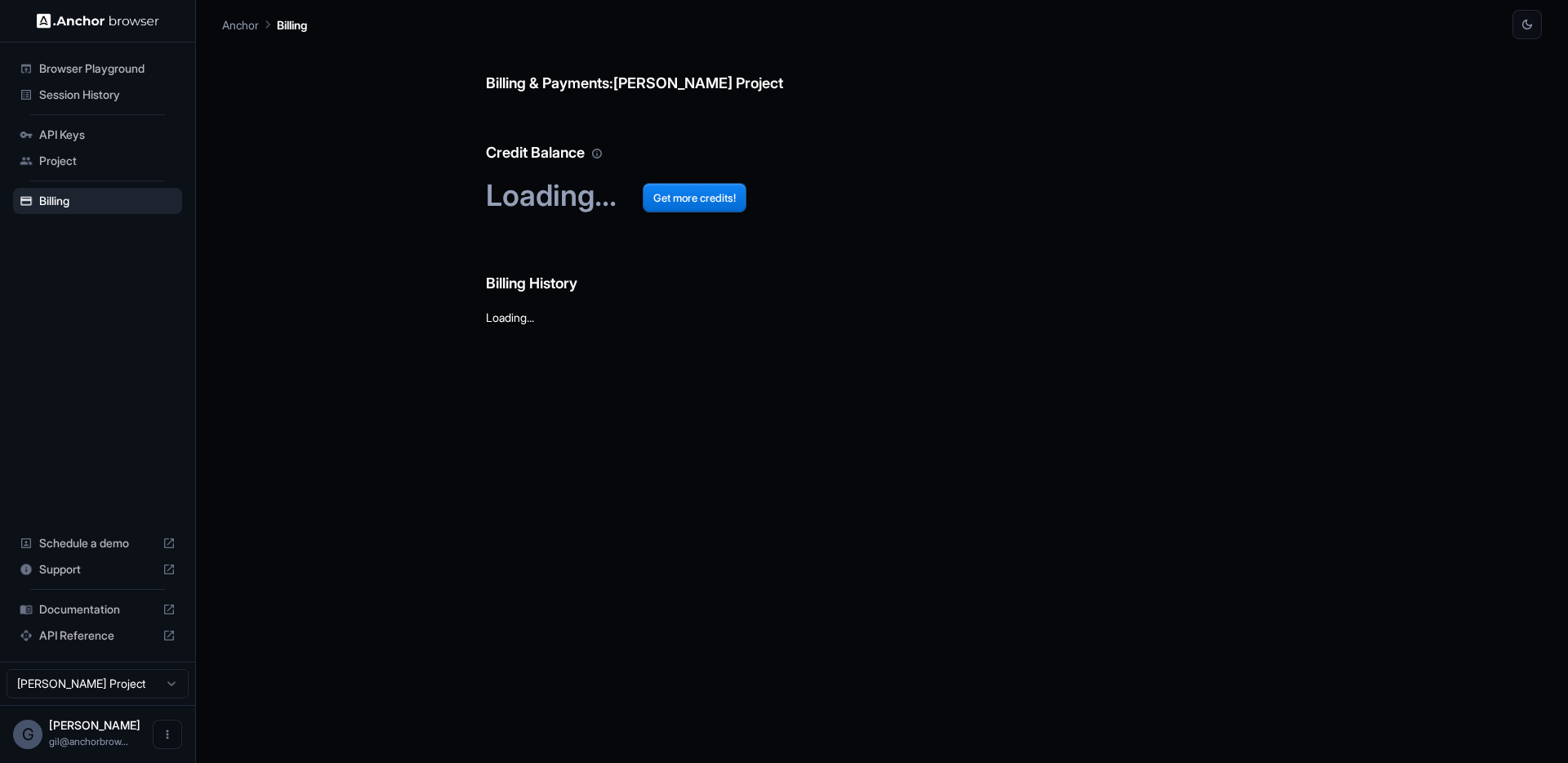
click at [87, 74] on span "Browser Playground" at bounding box center [107, 69] width 137 height 17
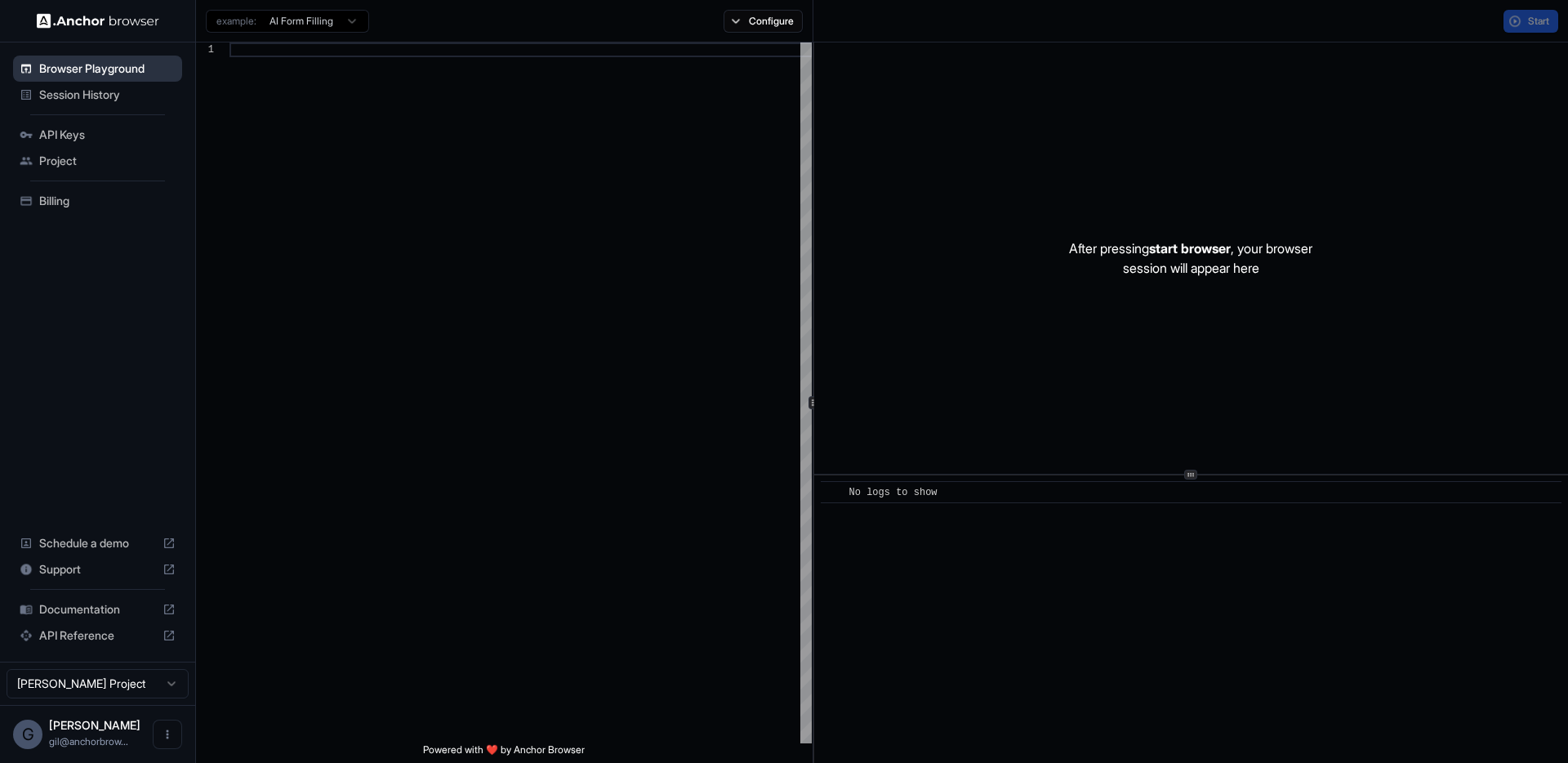
scroll to position [147, 0]
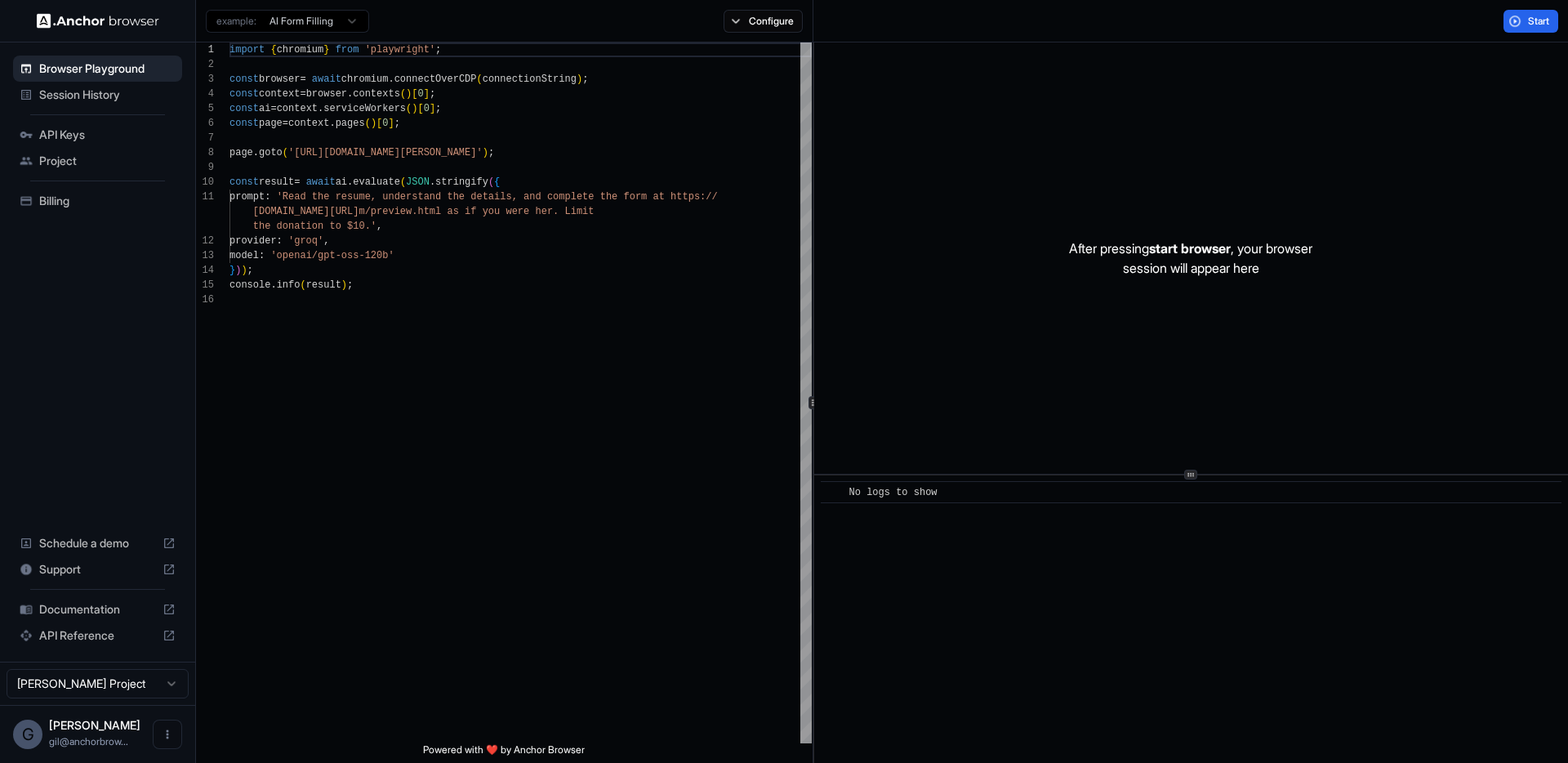
click at [116, 469] on div "Browser Playground Session History API Keys Project Billing Schedule a demo Sup…" at bounding box center [97, 352] width 195 height 619
